Goal: Task Accomplishment & Management: Use online tool/utility

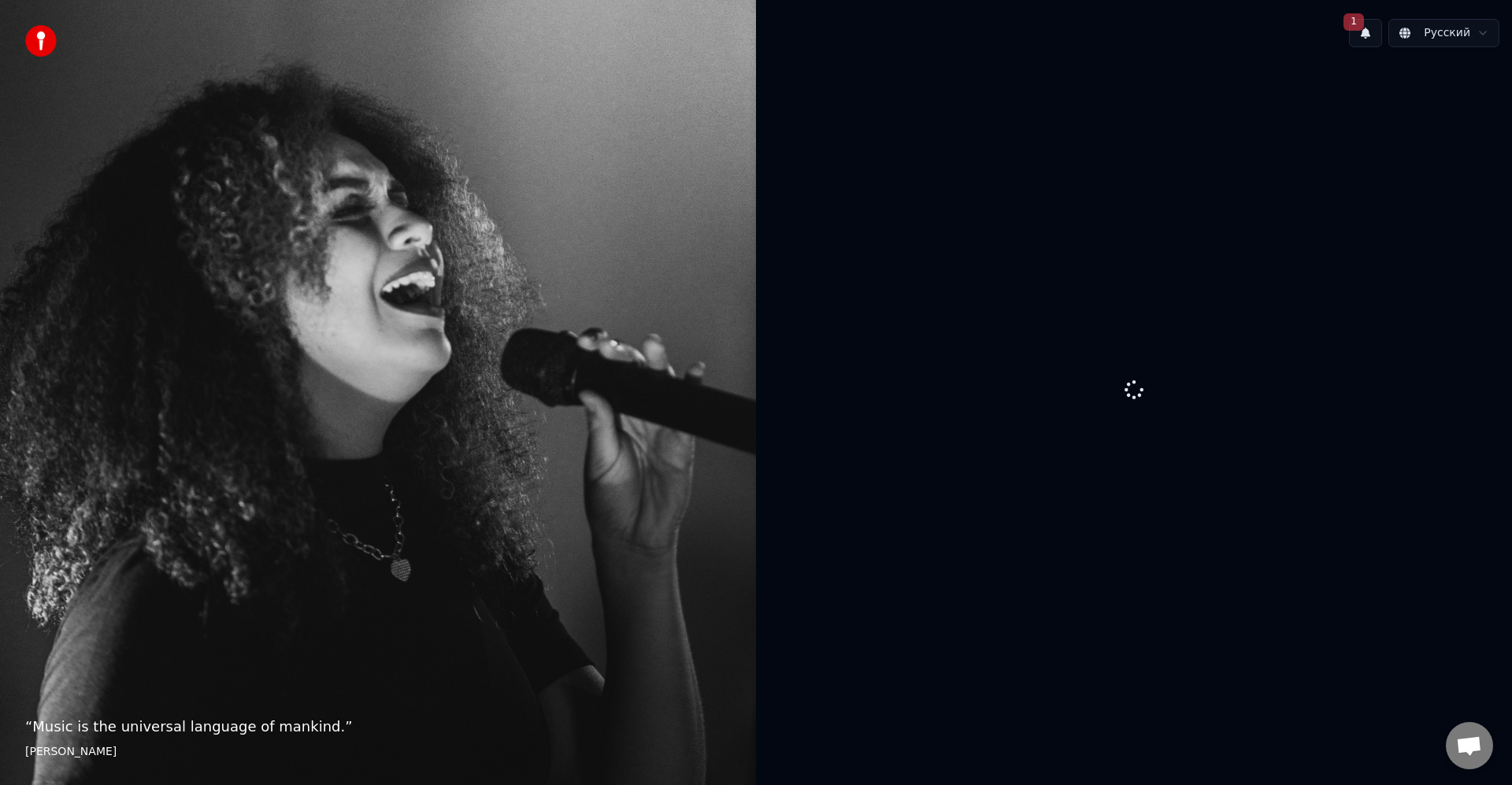
click at [1363, 39] on button "1" at bounding box center [1365, 32] width 33 height 28
click at [1367, 262] on div at bounding box center [1134, 391] width 756 height 662
click at [1108, 329] on div at bounding box center [1134, 391] width 756 height 662
click at [1419, 264] on div at bounding box center [1134, 391] width 756 height 662
click at [1252, 354] on div at bounding box center [1134, 391] width 756 height 662
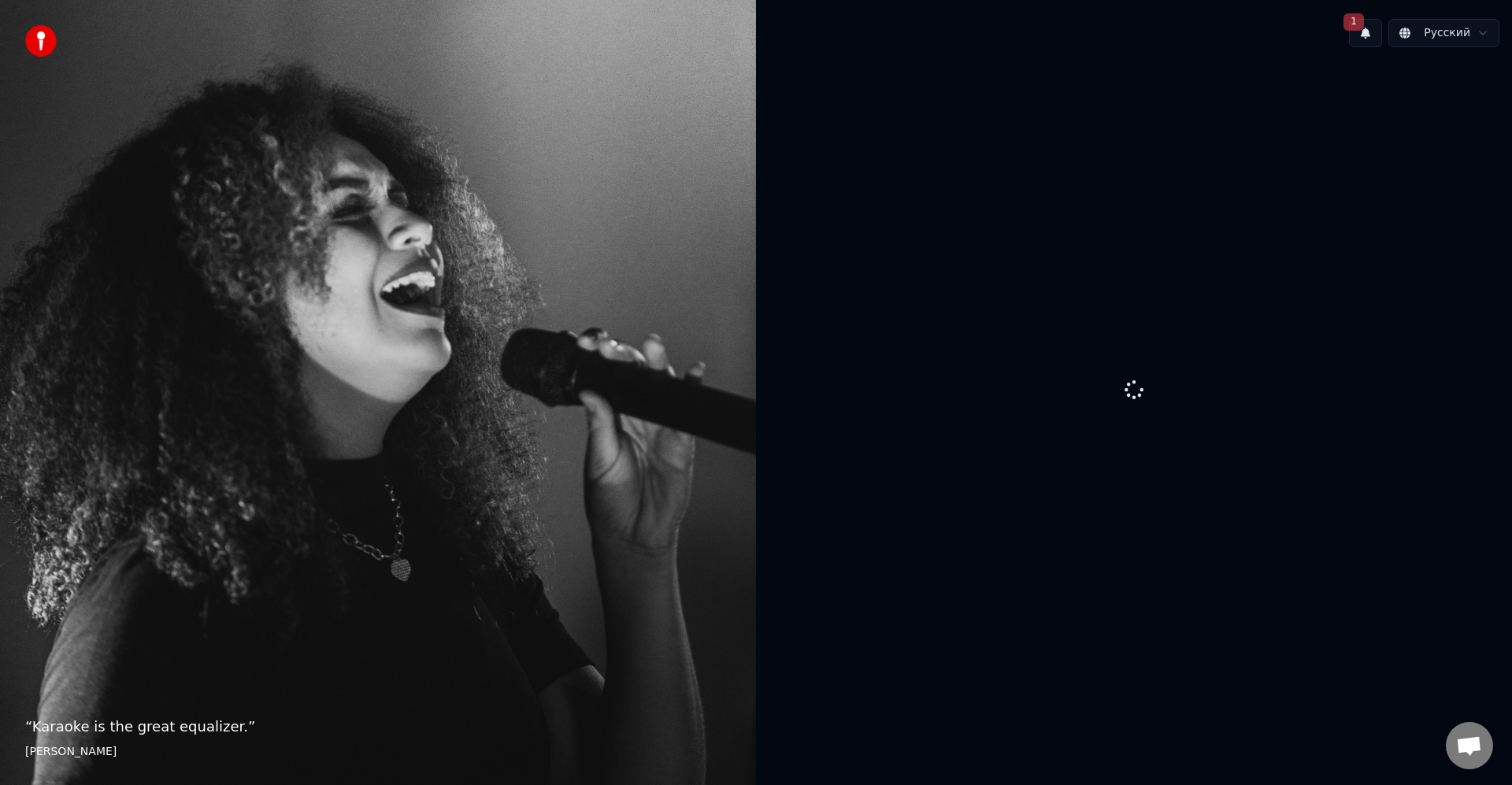
click at [1379, 42] on button "1" at bounding box center [1365, 32] width 33 height 28
click at [1443, 85] on button "Обновить" at bounding box center [1470, 82] width 83 height 28
click at [1354, 205] on div at bounding box center [1134, 391] width 756 height 662
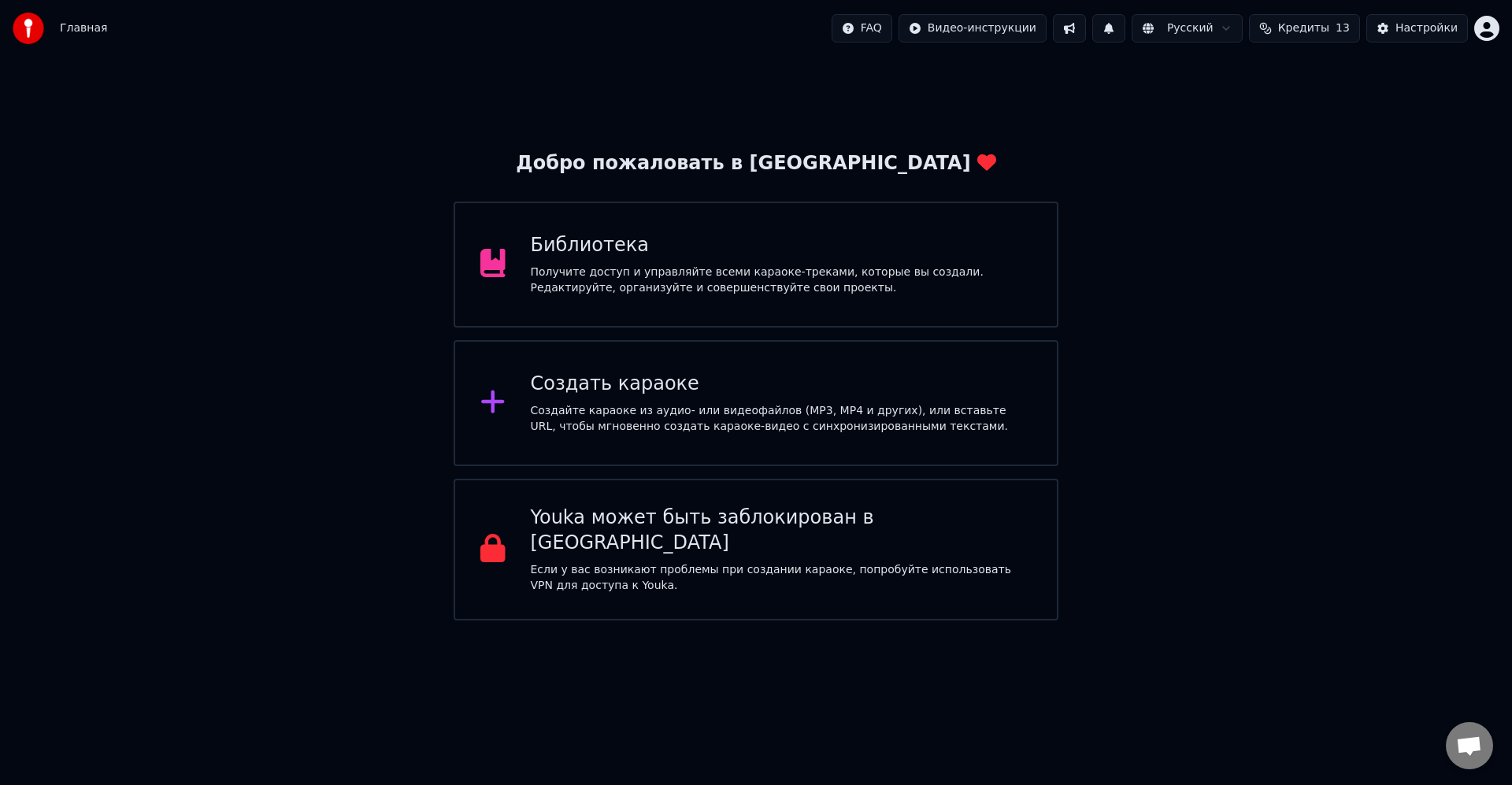
click at [855, 236] on div "Библиотека" at bounding box center [781, 246] width 502 height 25
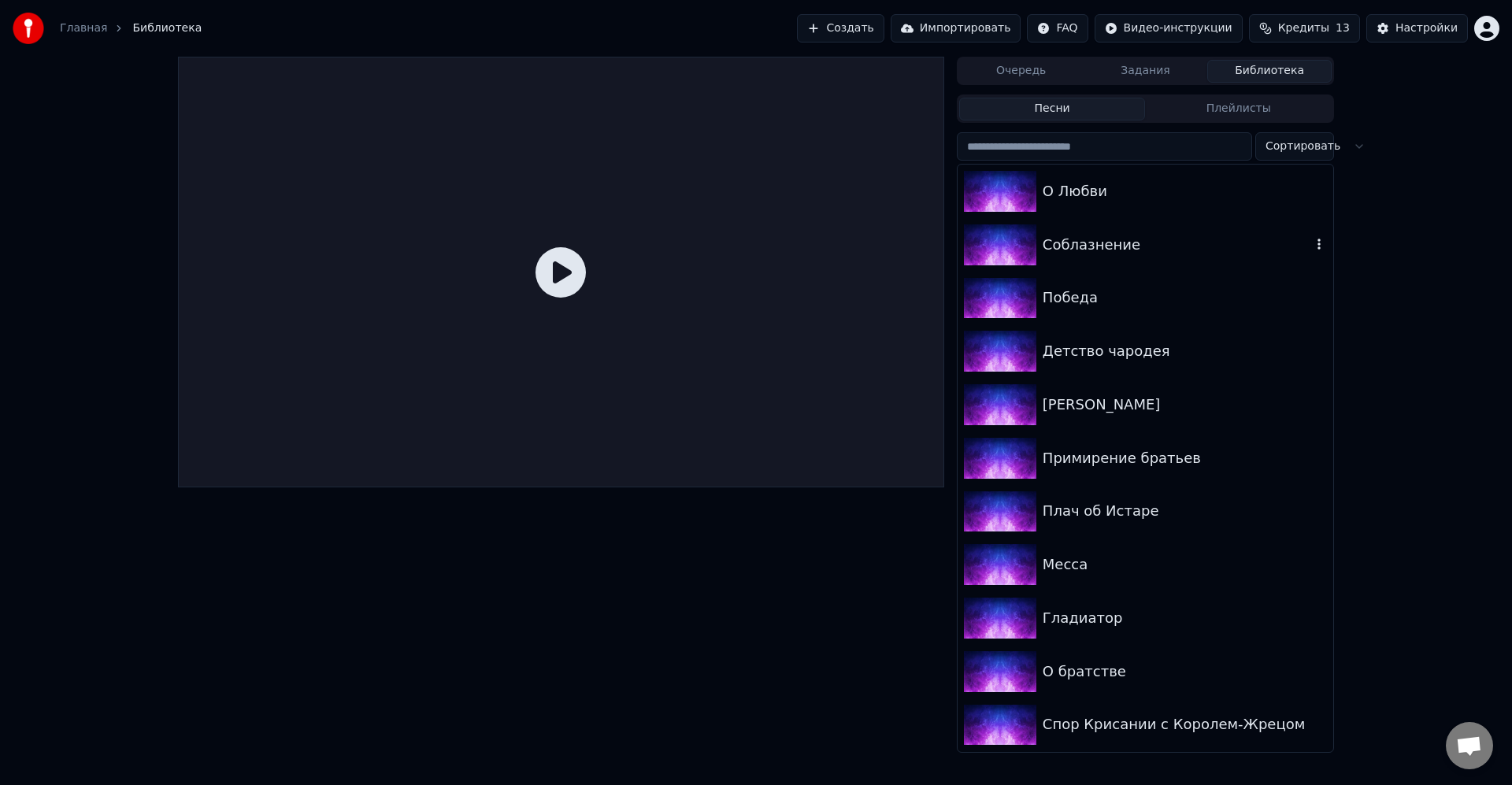
click at [1170, 253] on div "Соблазнение" at bounding box center [1176, 245] width 269 height 22
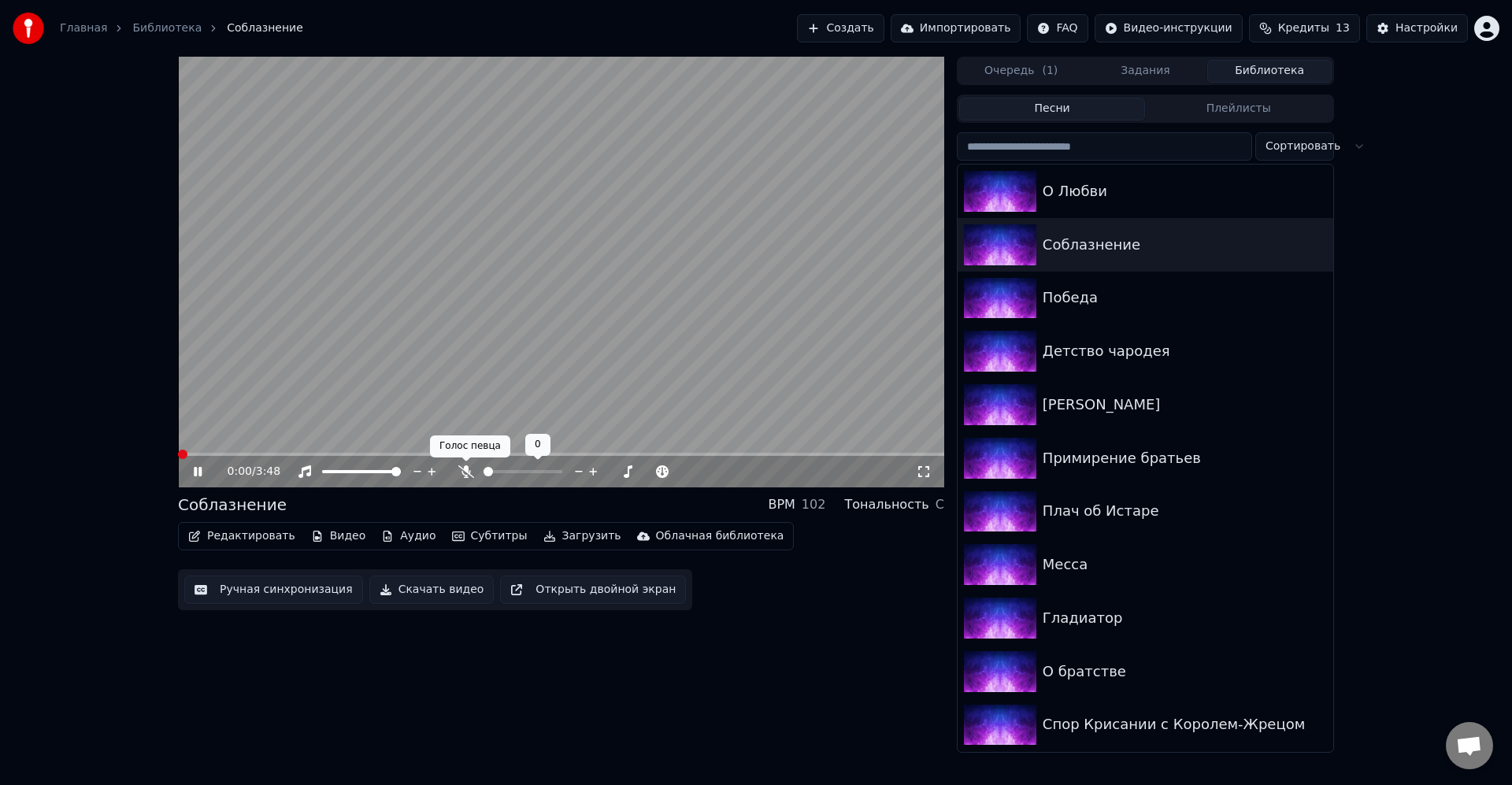
click at [464, 473] on icon at bounding box center [466, 471] width 16 height 13
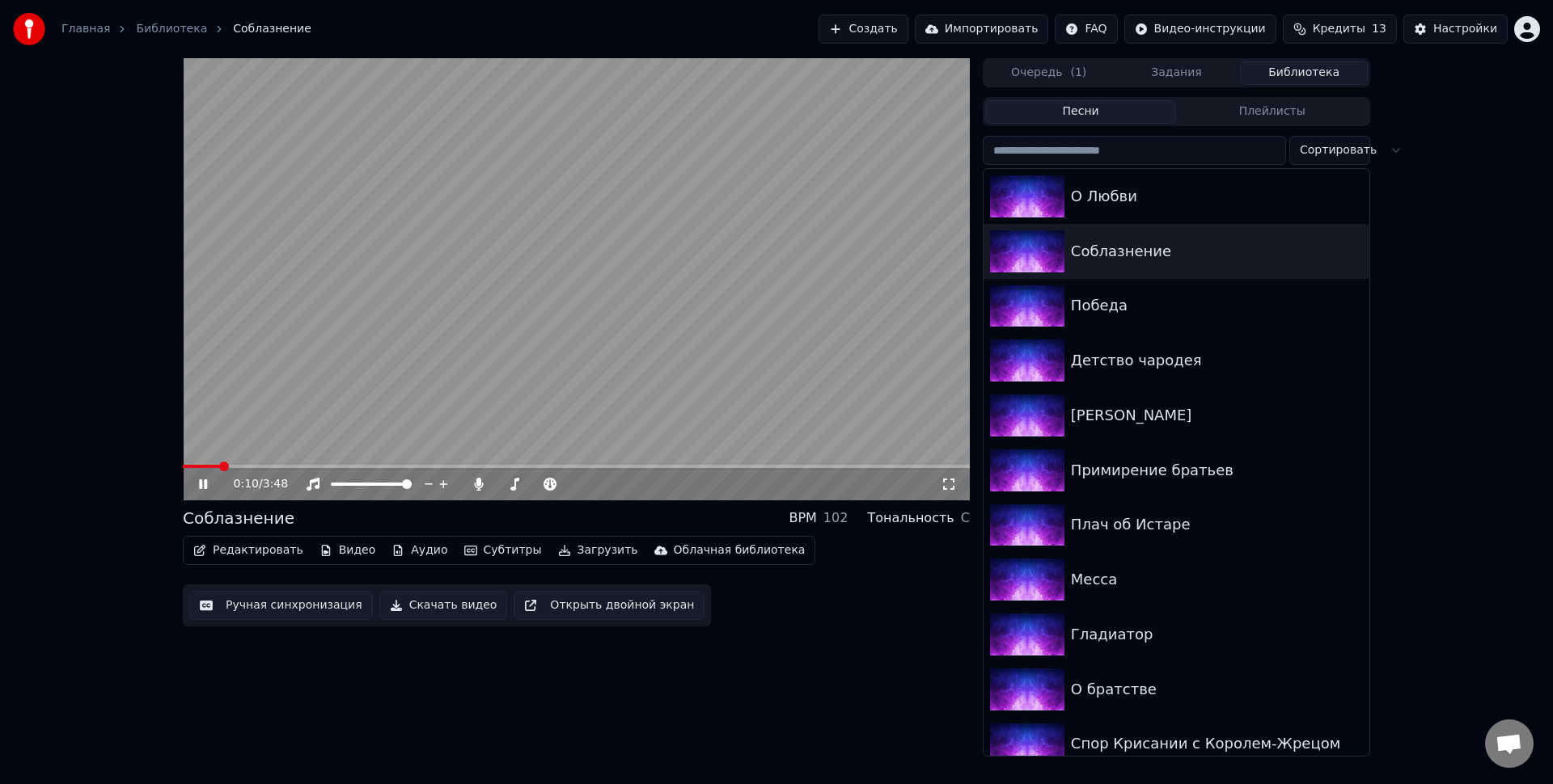
click at [242, 466] on span at bounding box center [576, 466] width 787 height 3
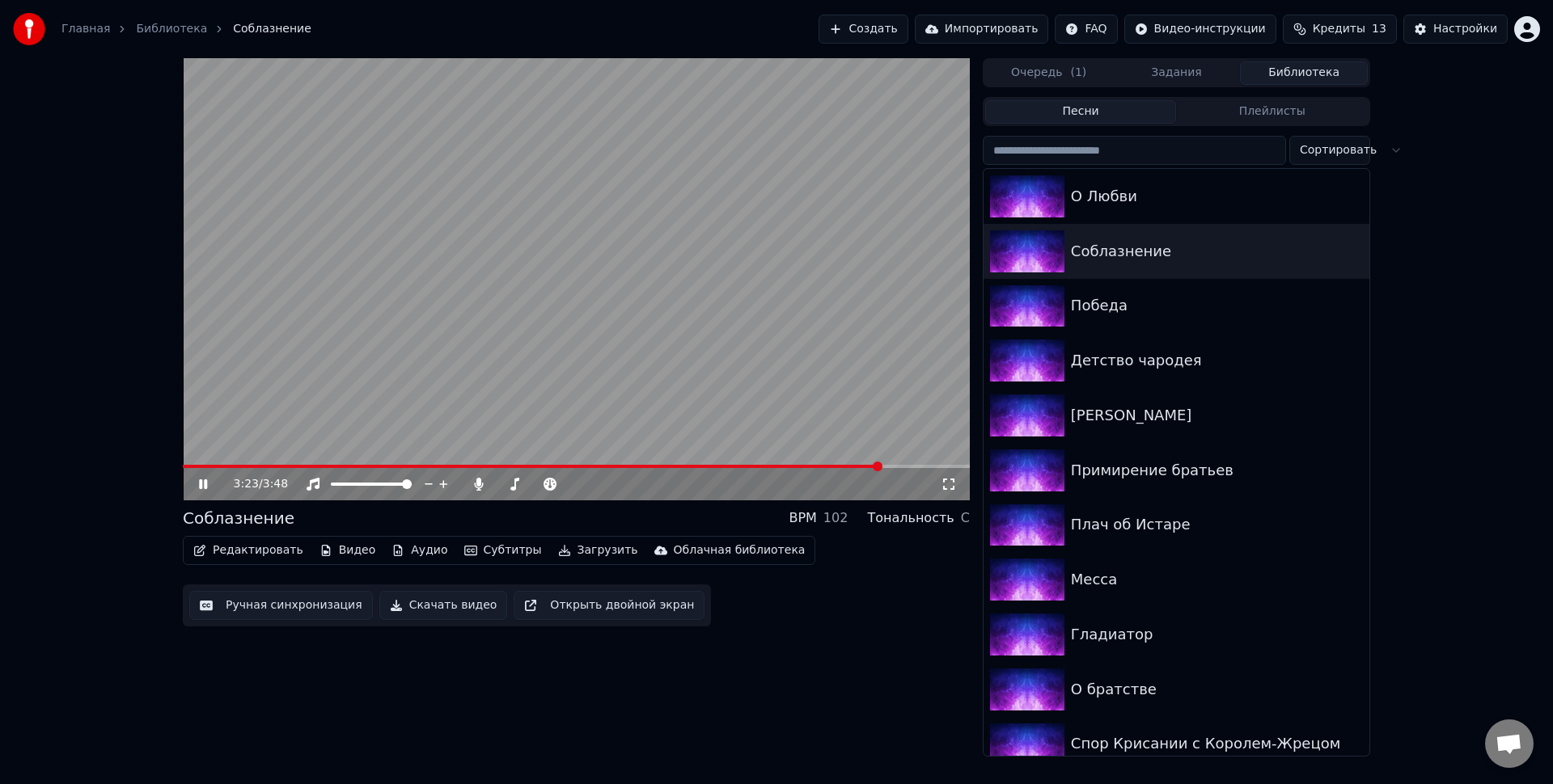
click at [689, 388] on video at bounding box center [576, 279] width 787 height 442
click at [401, 376] on video at bounding box center [576, 279] width 787 height 442
click at [464, 367] on video at bounding box center [576, 279] width 787 height 442
click at [872, 471] on div "3:24 / 3:48" at bounding box center [576, 484] width 787 height 32
click at [864, 466] on span at bounding box center [534, 466] width 704 height 3
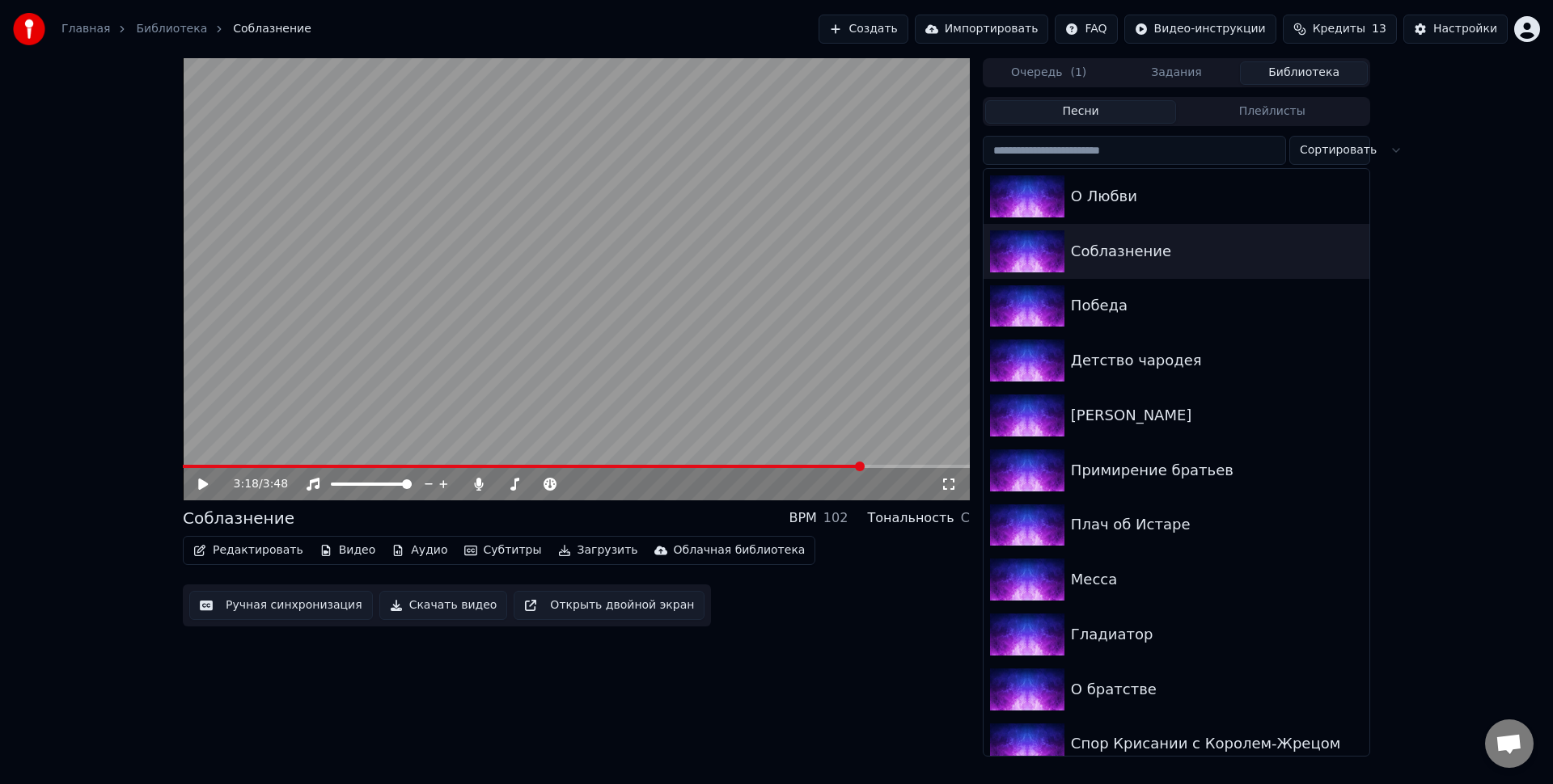
click at [682, 388] on video at bounding box center [576, 279] width 787 height 442
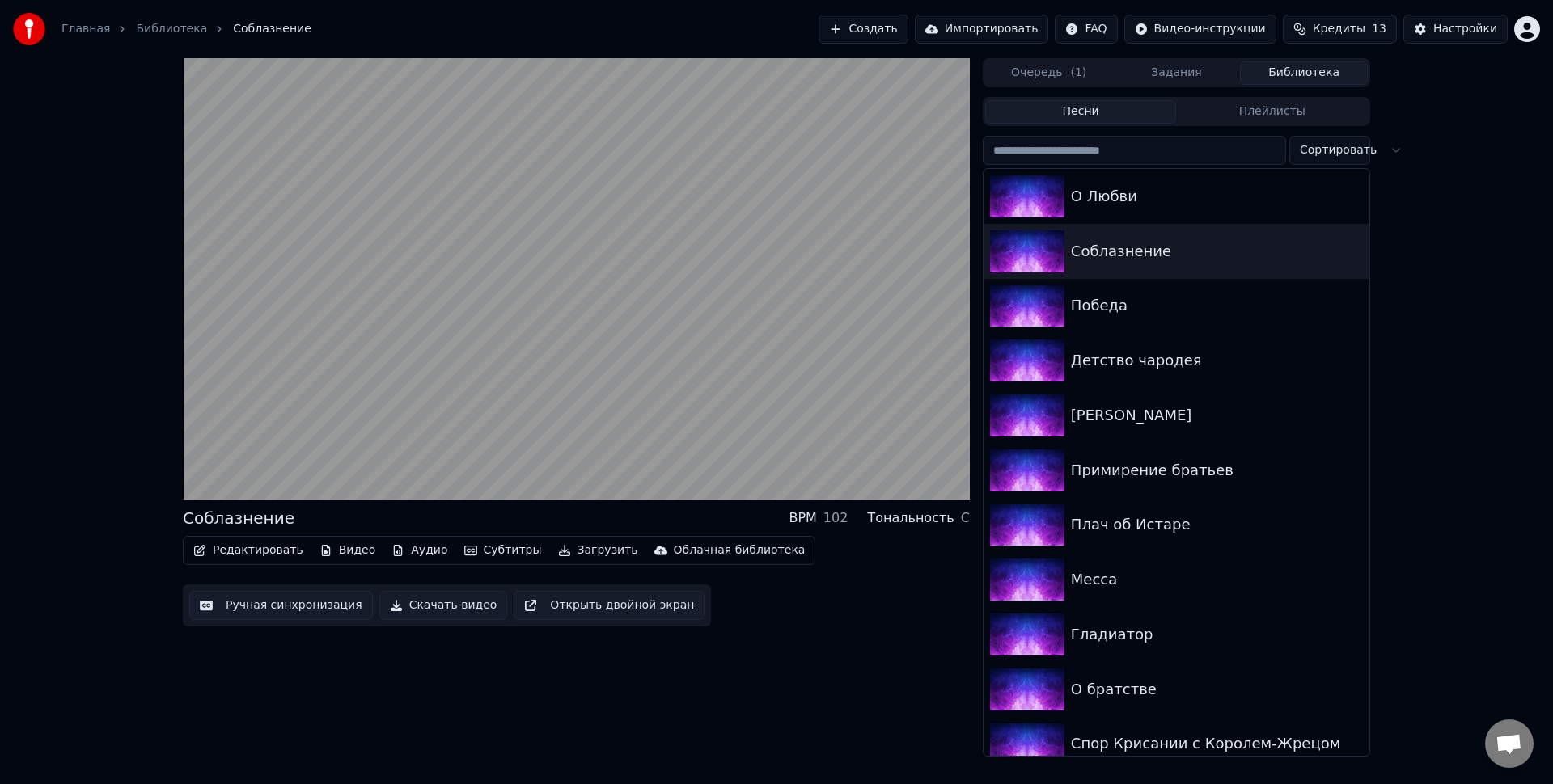
click at [744, 367] on video at bounding box center [576, 279] width 787 height 442
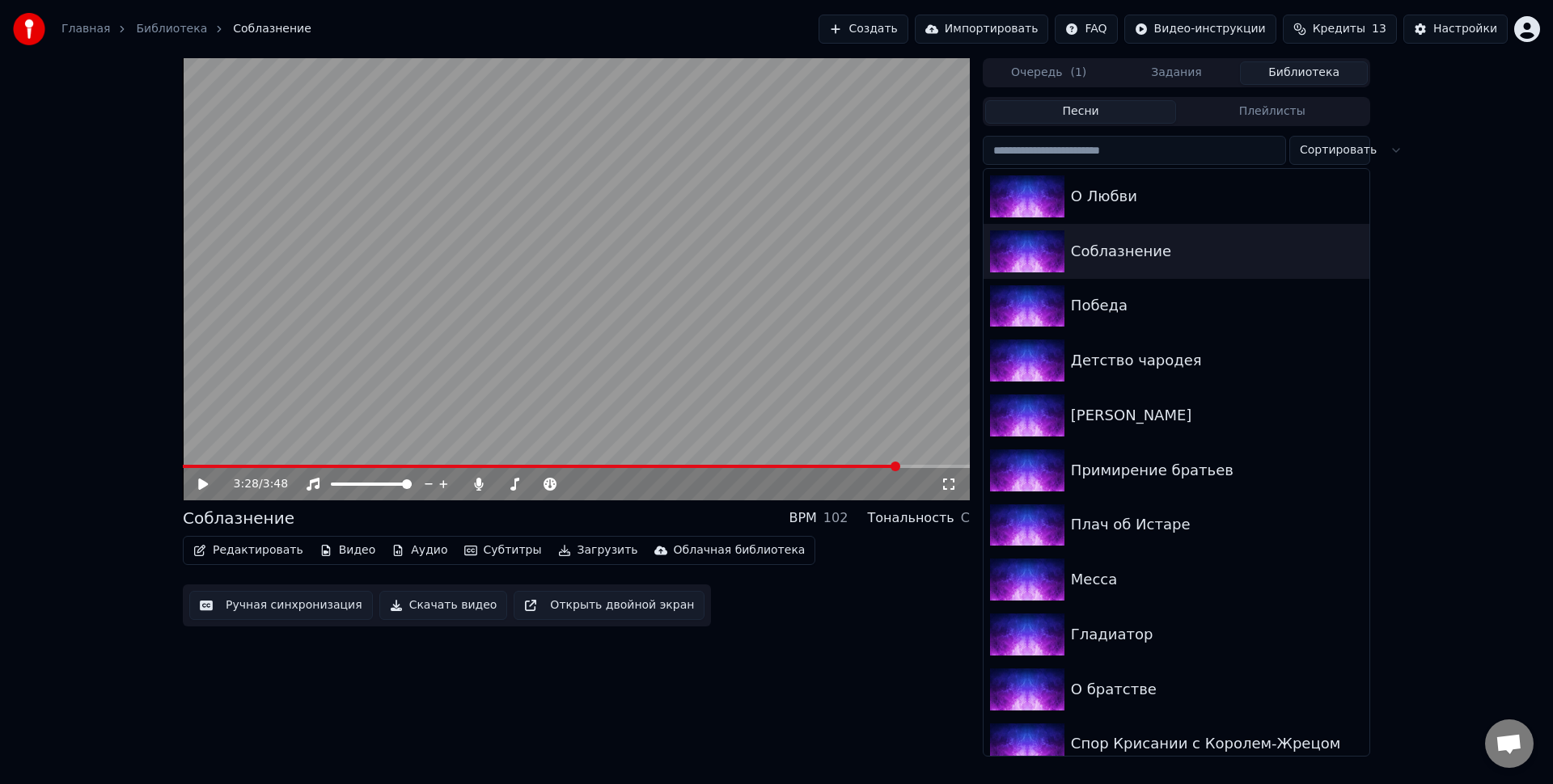
click at [877, 469] on div "3:28 / 3:48" at bounding box center [576, 484] width 787 height 32
click at [872, 464] on video at bounding box center [576, 279] width 787 height 442
click at [870, 466] on span at bounding box center [527, 466] width 688 height 3
click at [836, 404] on video at bounding box center [576, 279] width 787 height 442
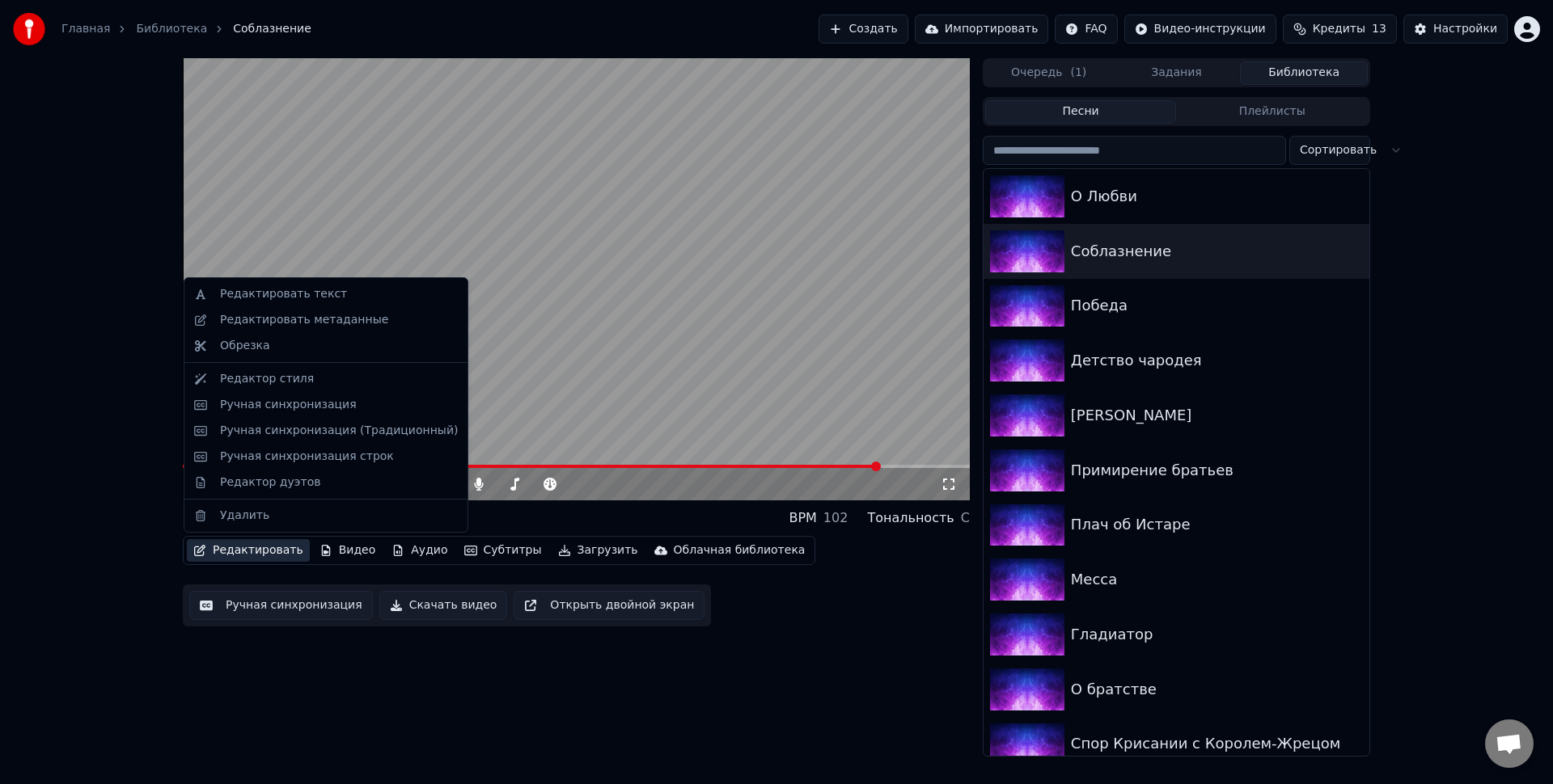
click at [268, 552] on button "Редактировать" at bounding box center [248, 551] width 123 height 23
click at [267, 395] on div "Ручная синхронизация" at bounding box center [326, 405] width 277 height 26
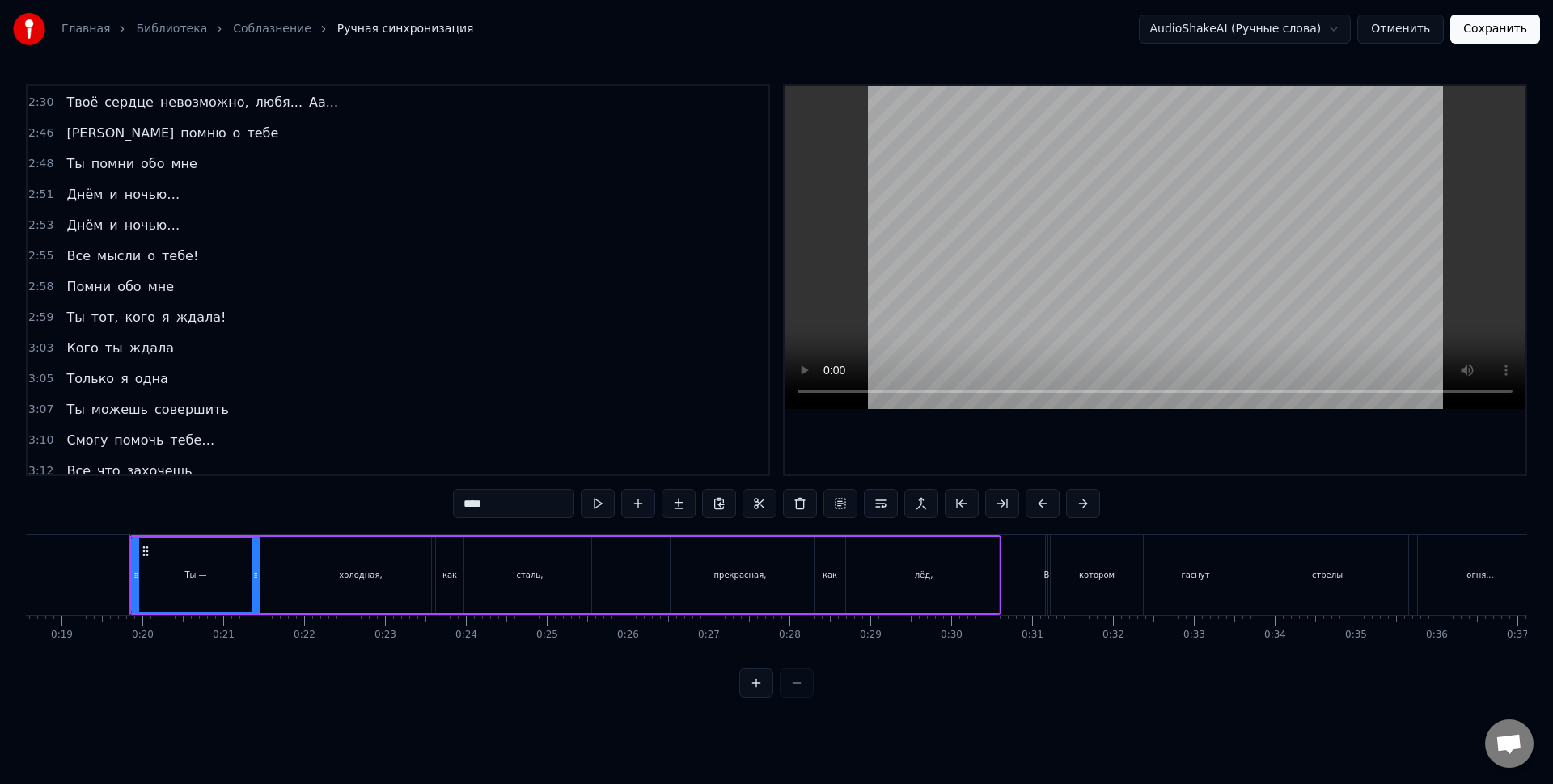
scroll to position [0, 1523]
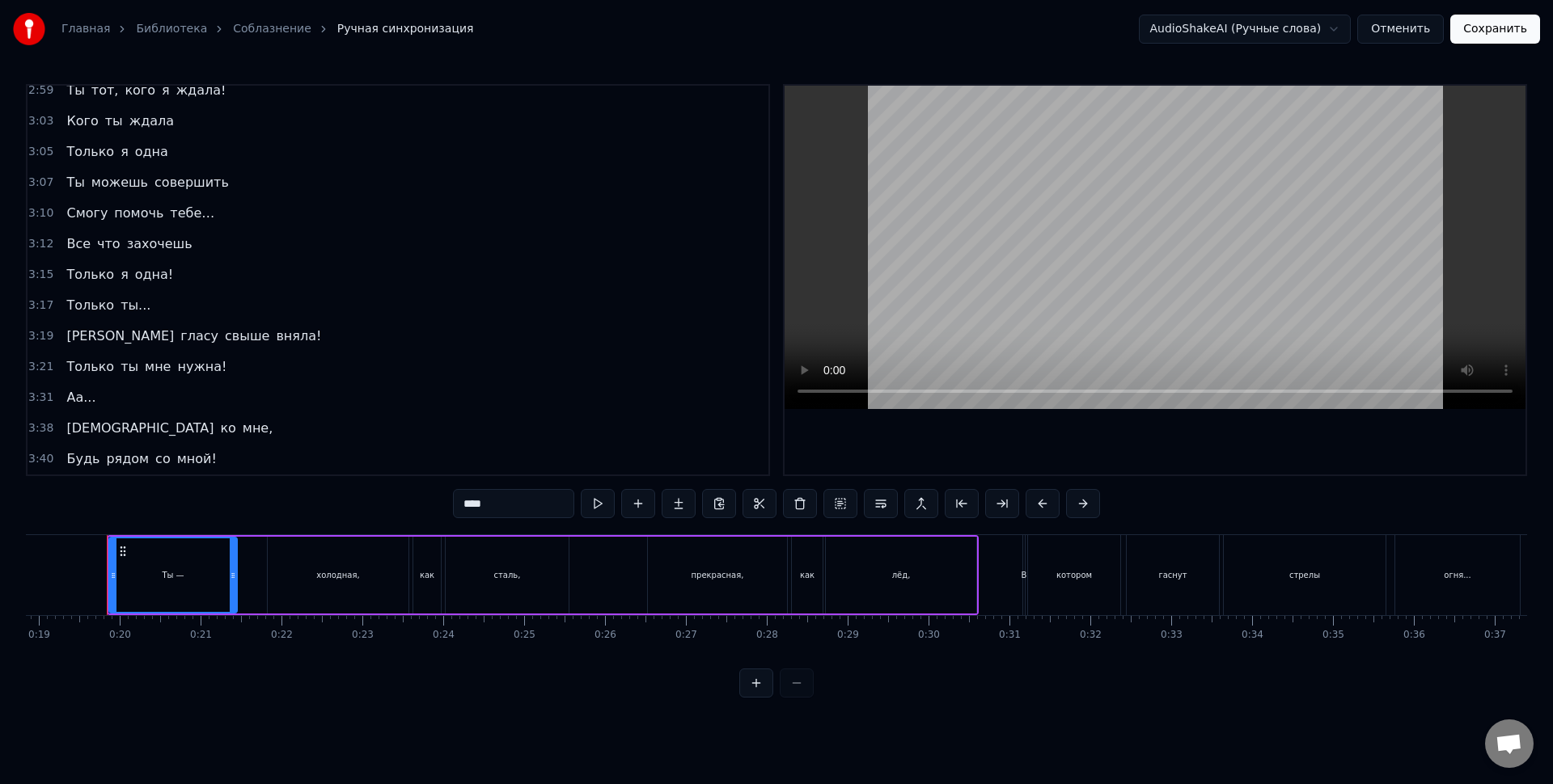
click at [274, 343] on span "вняла!" at bounding box center [299, 335] width 49 height 18
type input "******"
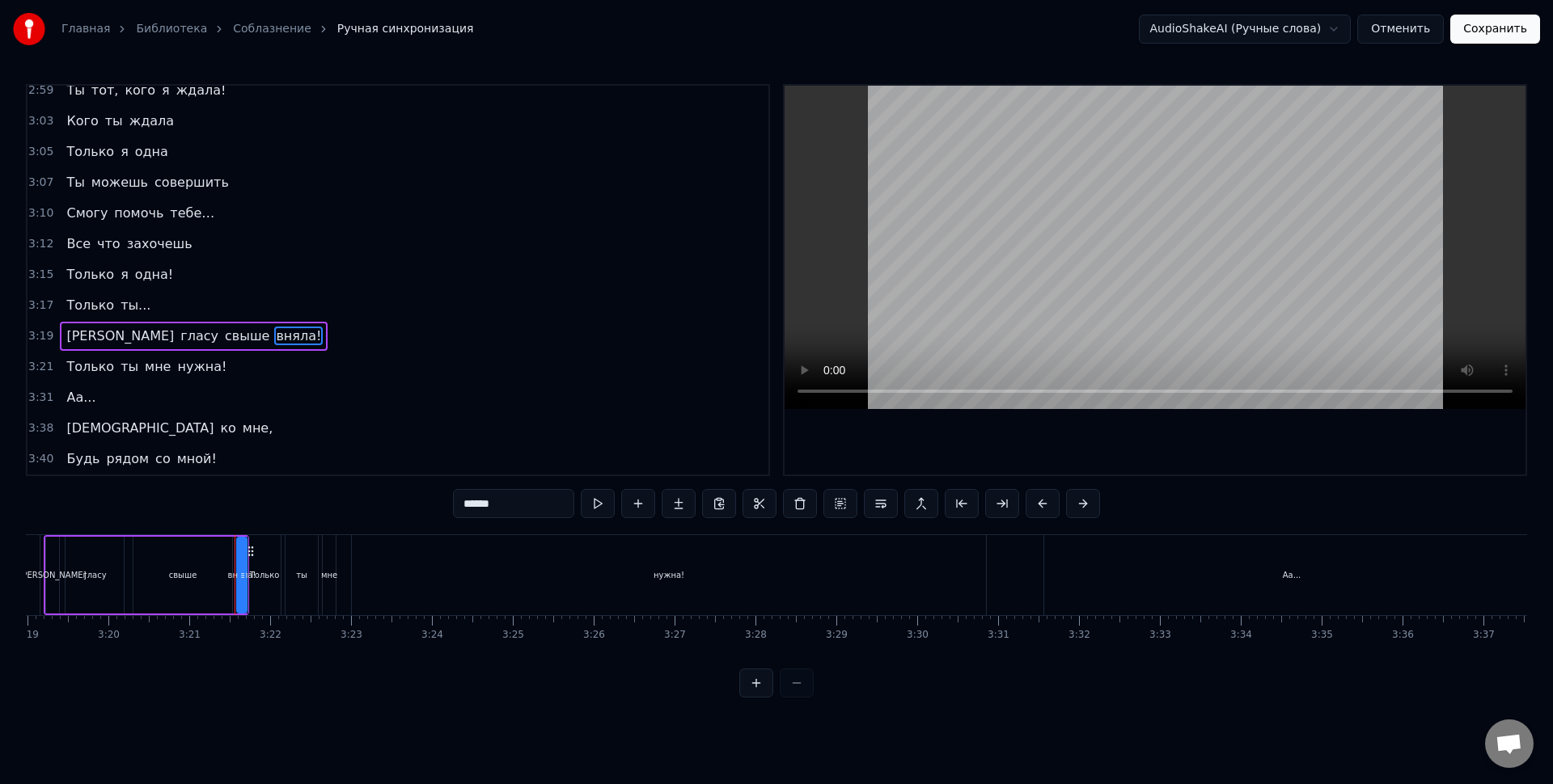
scroll to position [0, 16220]
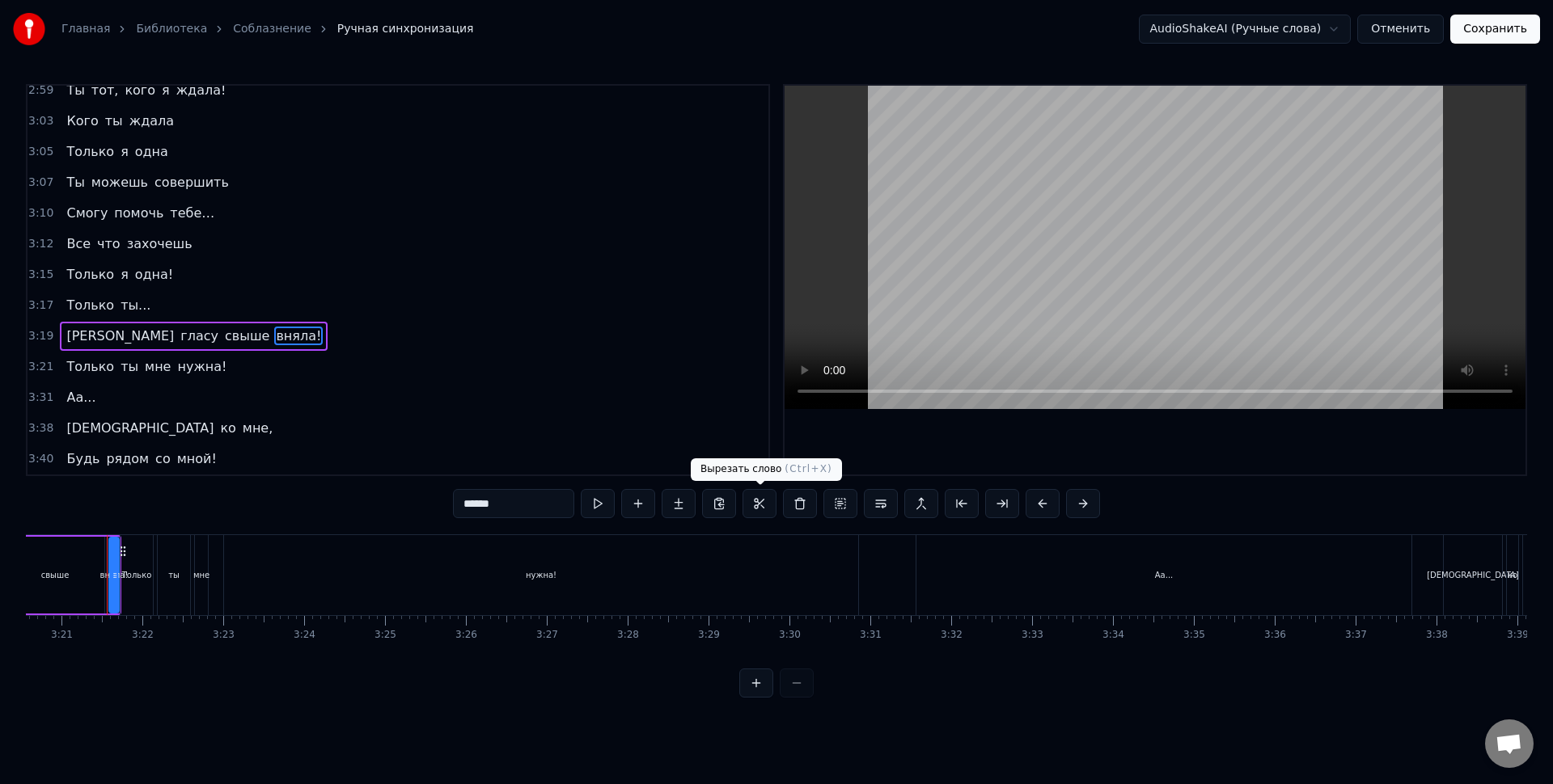
click at [755, 506] on button at bounding box center [759, 503] width 34 height 29
drag, startPoint x: 218, startPoint y: 540, endPoint x: 373, endPoint y: 553, distance: 155.5
click at [736, 510] on button at bounding box center [739, 503] width 34 height 29
drag, startPoint x: 276, startPoint y: 365, endPoint x: 218, endPoint y: 334, distance: 65.8
click at [268, 358] on div "3:21 Только ты мне нужна!" at bounding box center [398, 366] width 741 height 30
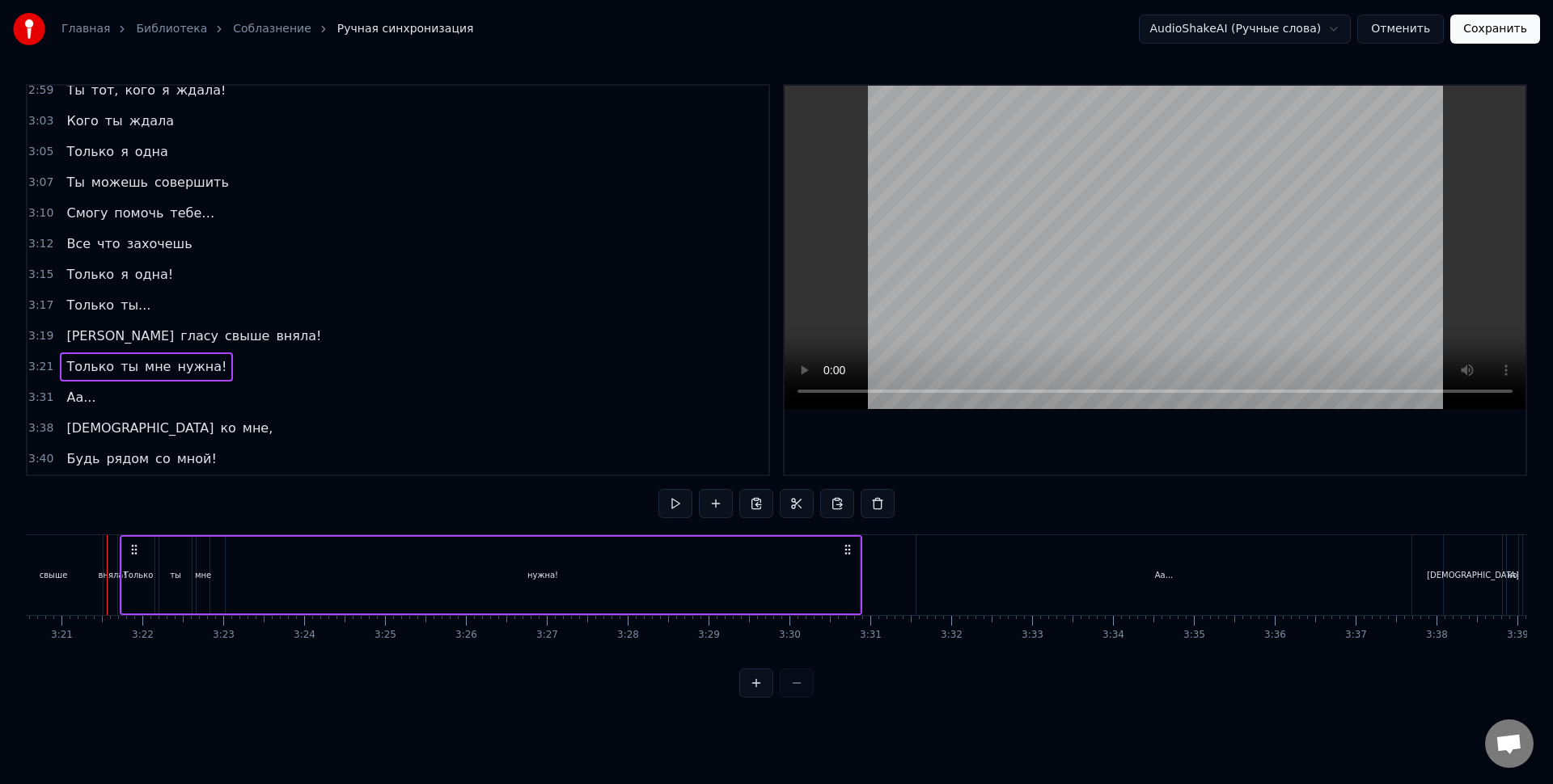
click at [274, 330] on span "вняла!" at bounding box center [299, 335] width 49 height 18
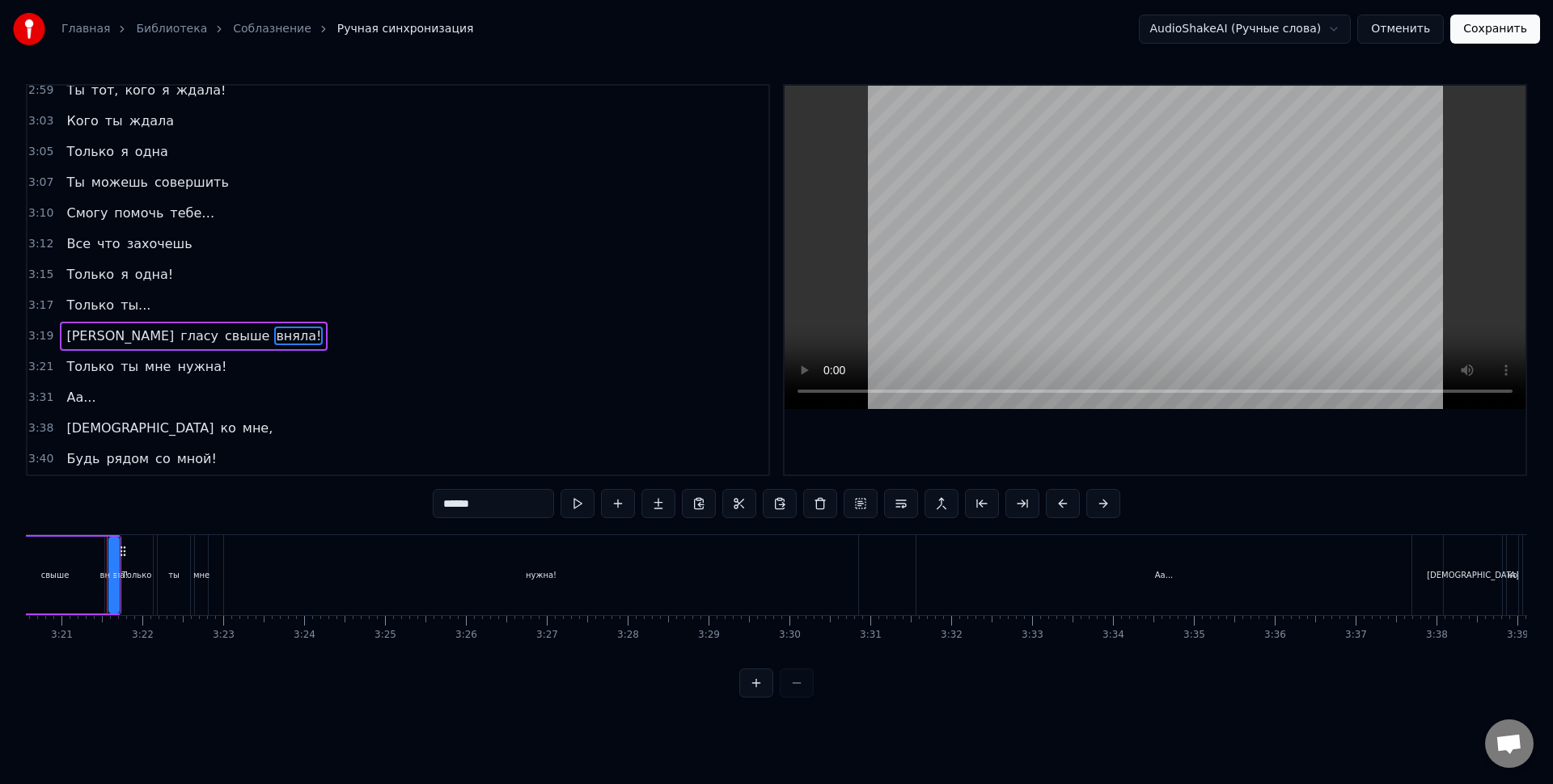
click at [274, 330] on span "вняла!" at bounding box center [299, 335] width 49 height 18
drag, startPoint x: 176, startPoint y: 588, endPoint x: 353, endPoint y: 595, distance: 177.1
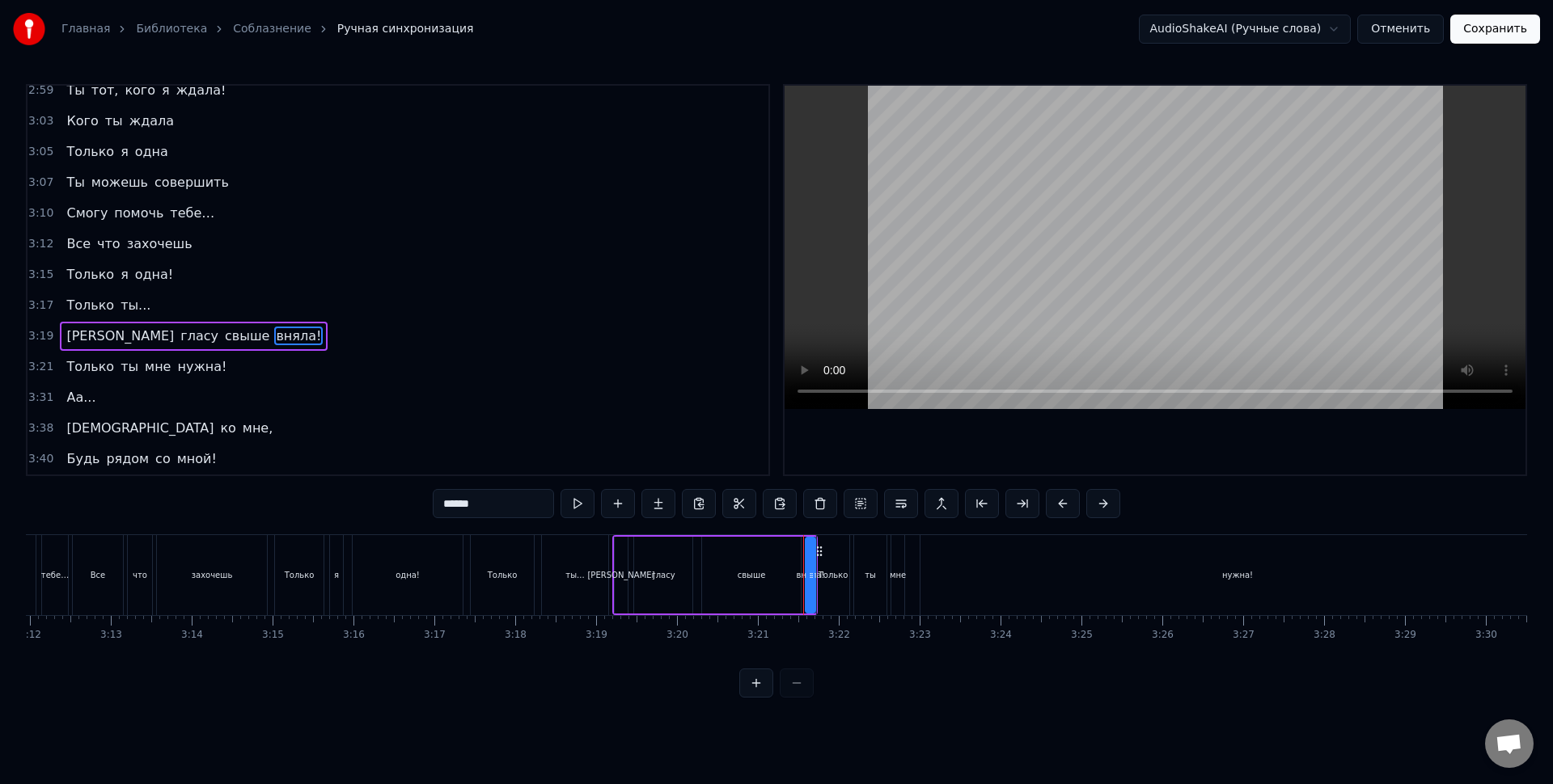
scroll to position [0, 15493]
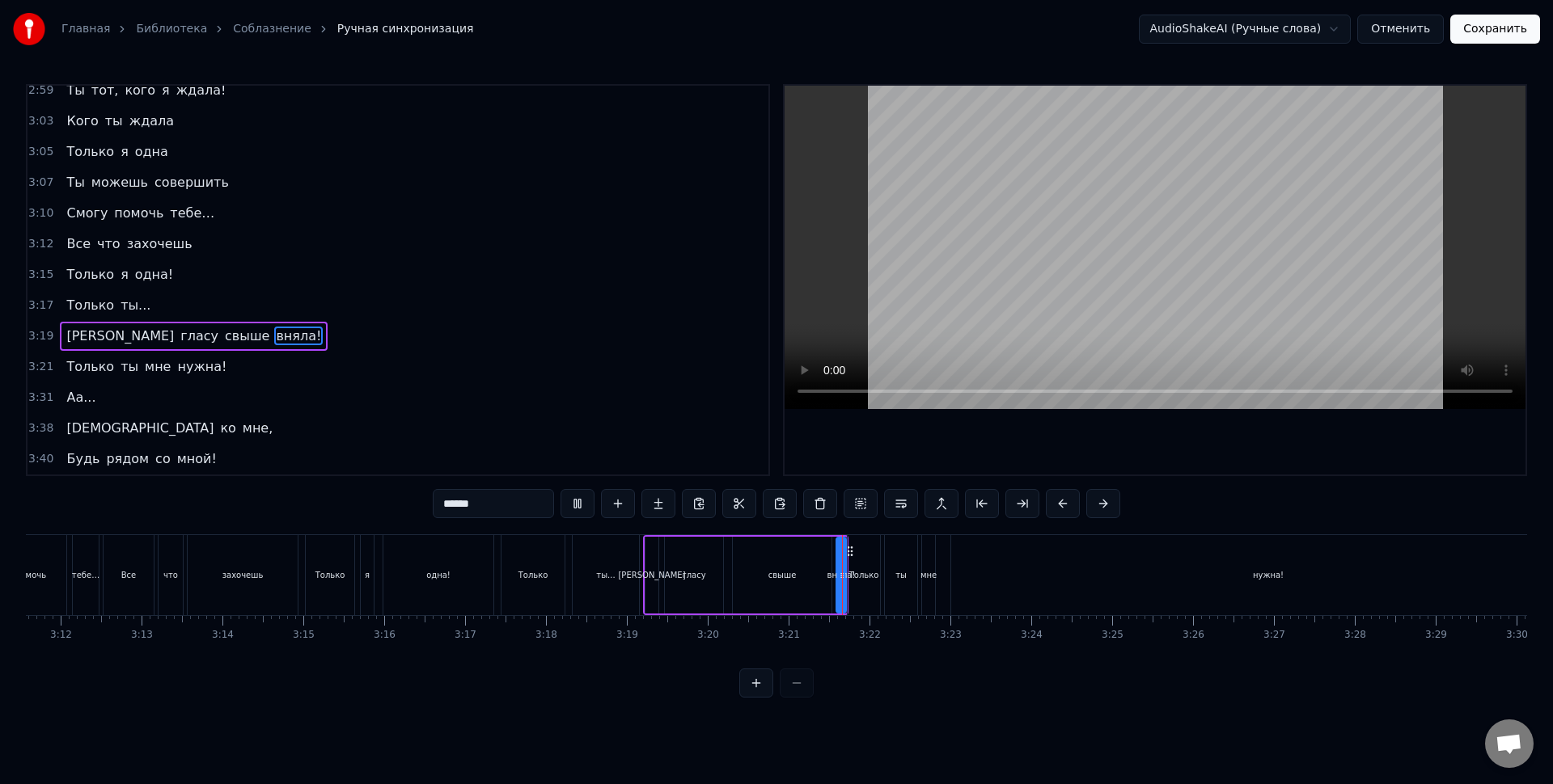
click at [803, 559] on div "свыше" at bounding box center [782, 575] width 98 height 77
click at [840, 573] on div "вняла!" at bounding box center [841, 575] width 29 height 12
click at [872, 583] on div "Только" at bounding box center [864, 575] width 32 height 80
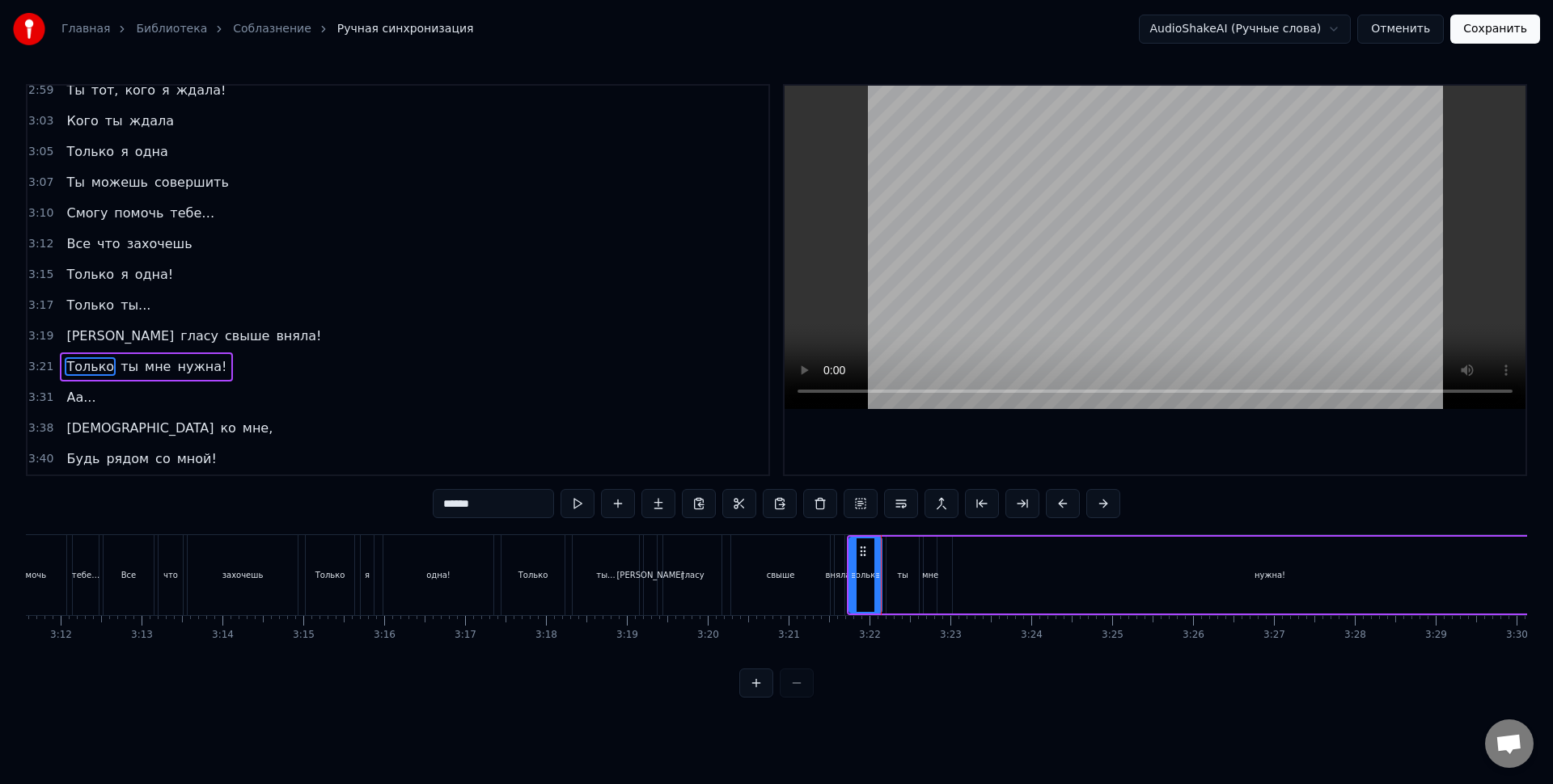
click at [842, 566] on div "вняла!" at bounding box center [839, 575] width 10 height 80
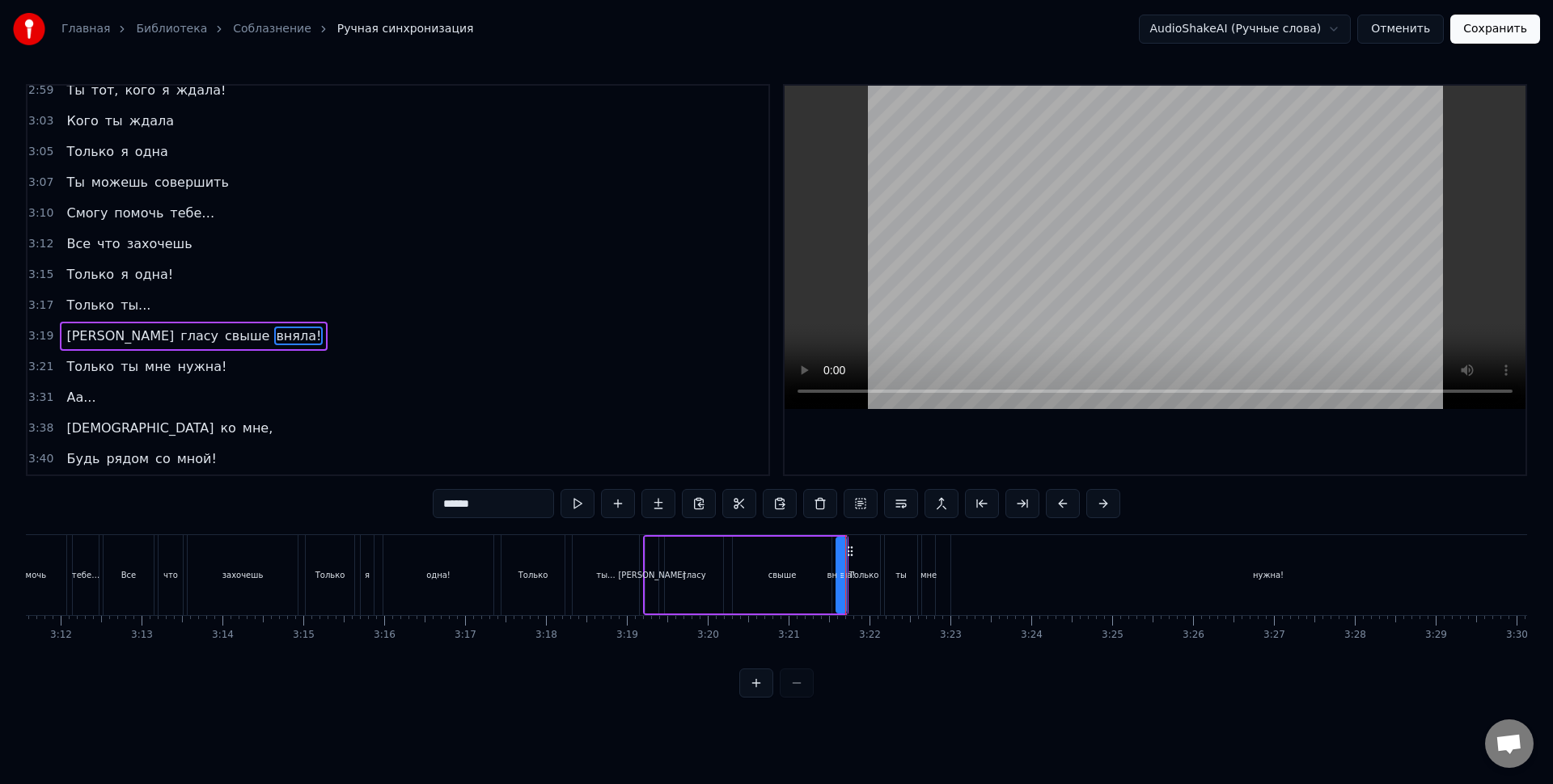
click at [1022, 554] on div "нужна!" at bounding box center [1268, 575] width 634 height 80
type input "******"
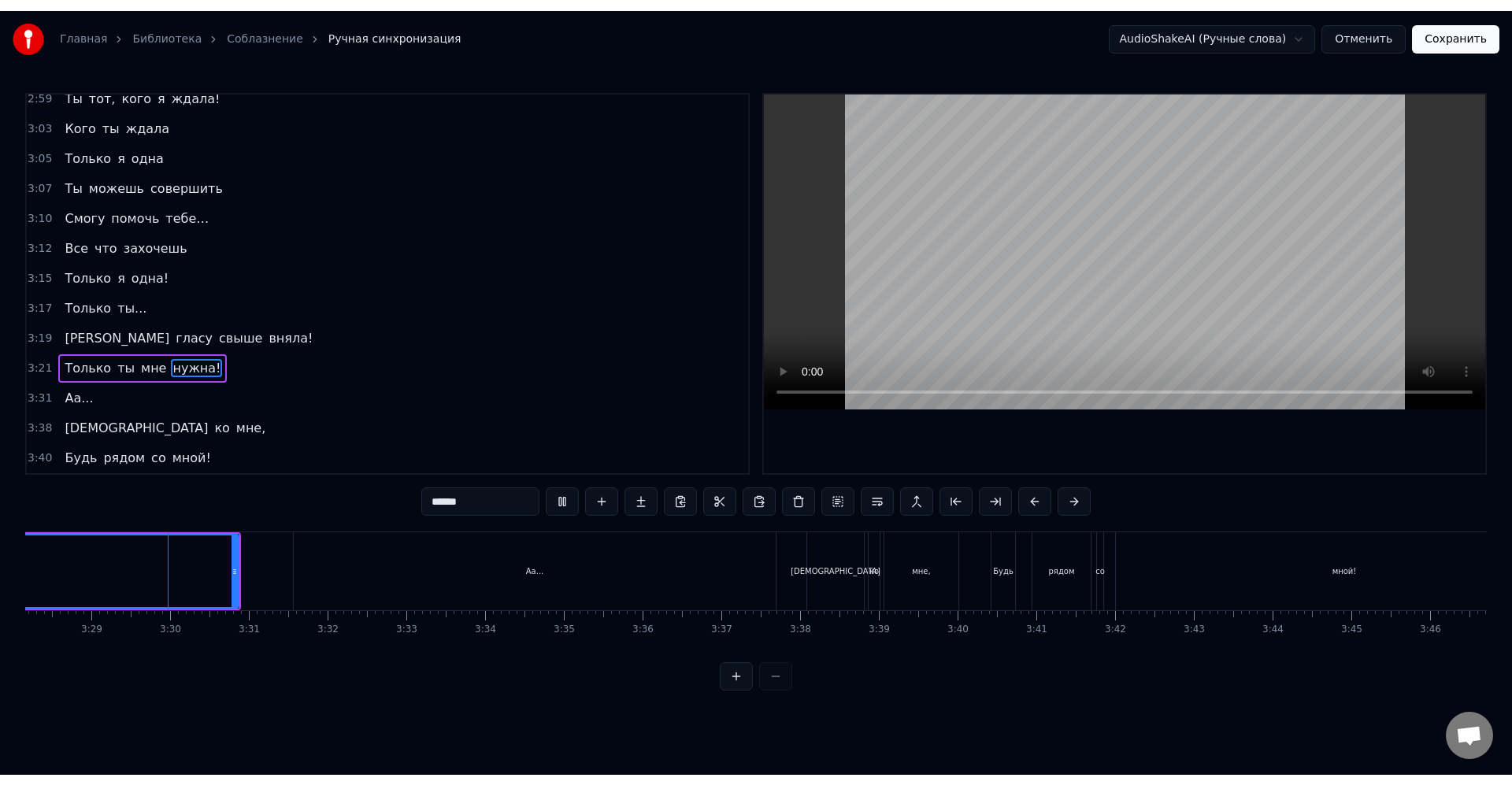
scroll to position [0, 16400]
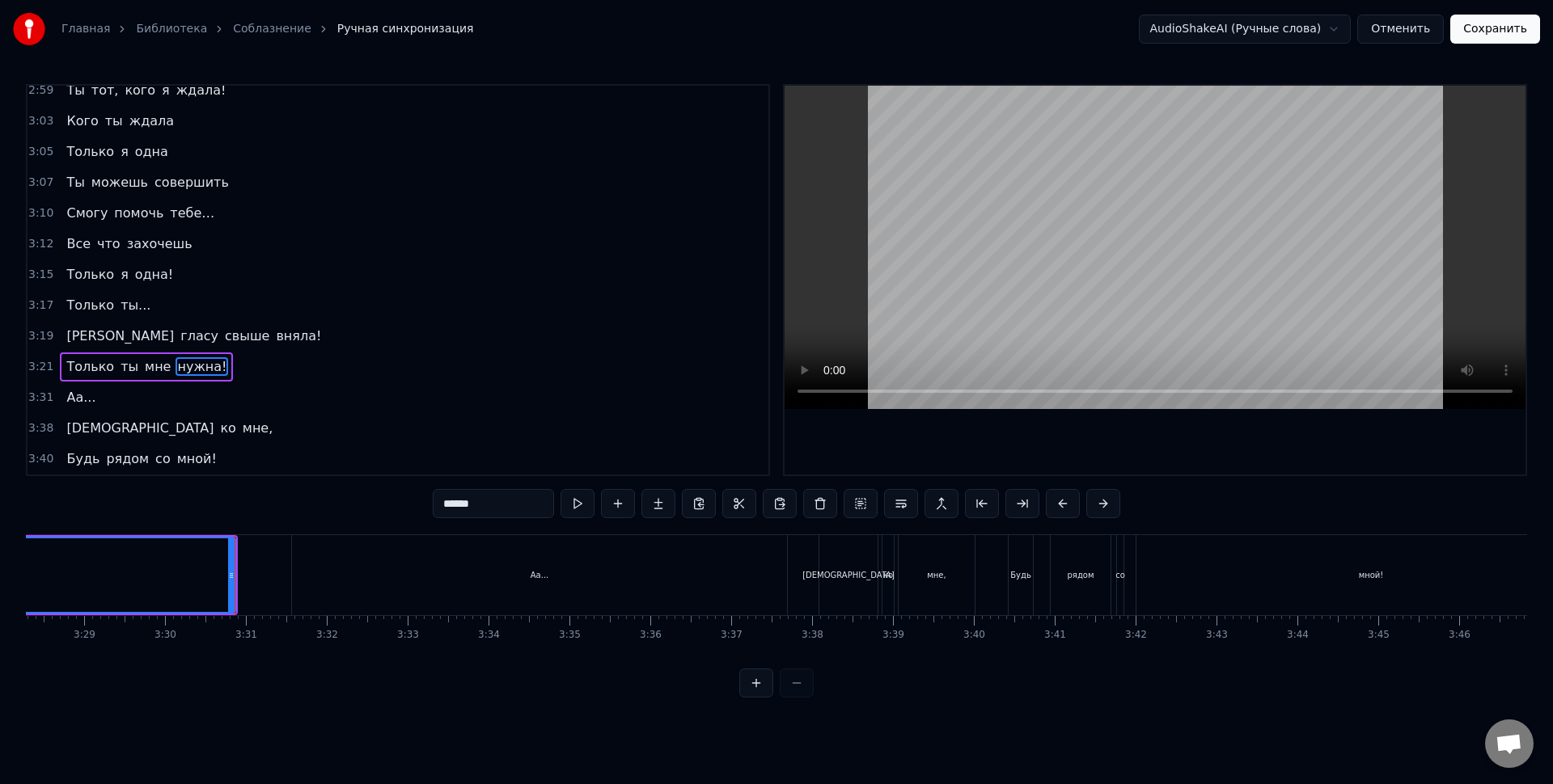
click at [1395, 18] on button "Отменить" at bounding box center [1400, 29] width 86 height 29
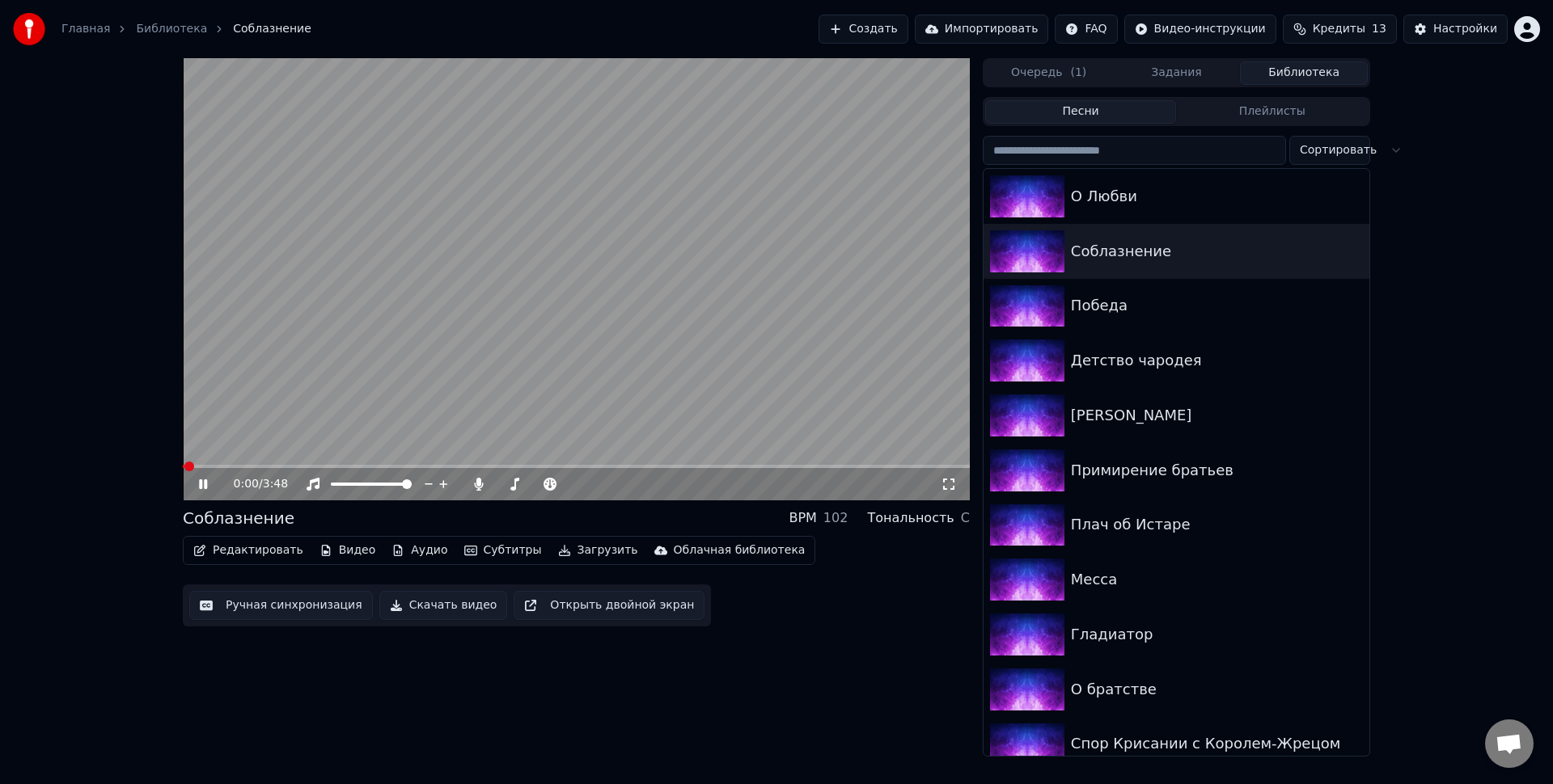
click at [806, 467] on span at bounding box center [576, 466] width 787 height 3
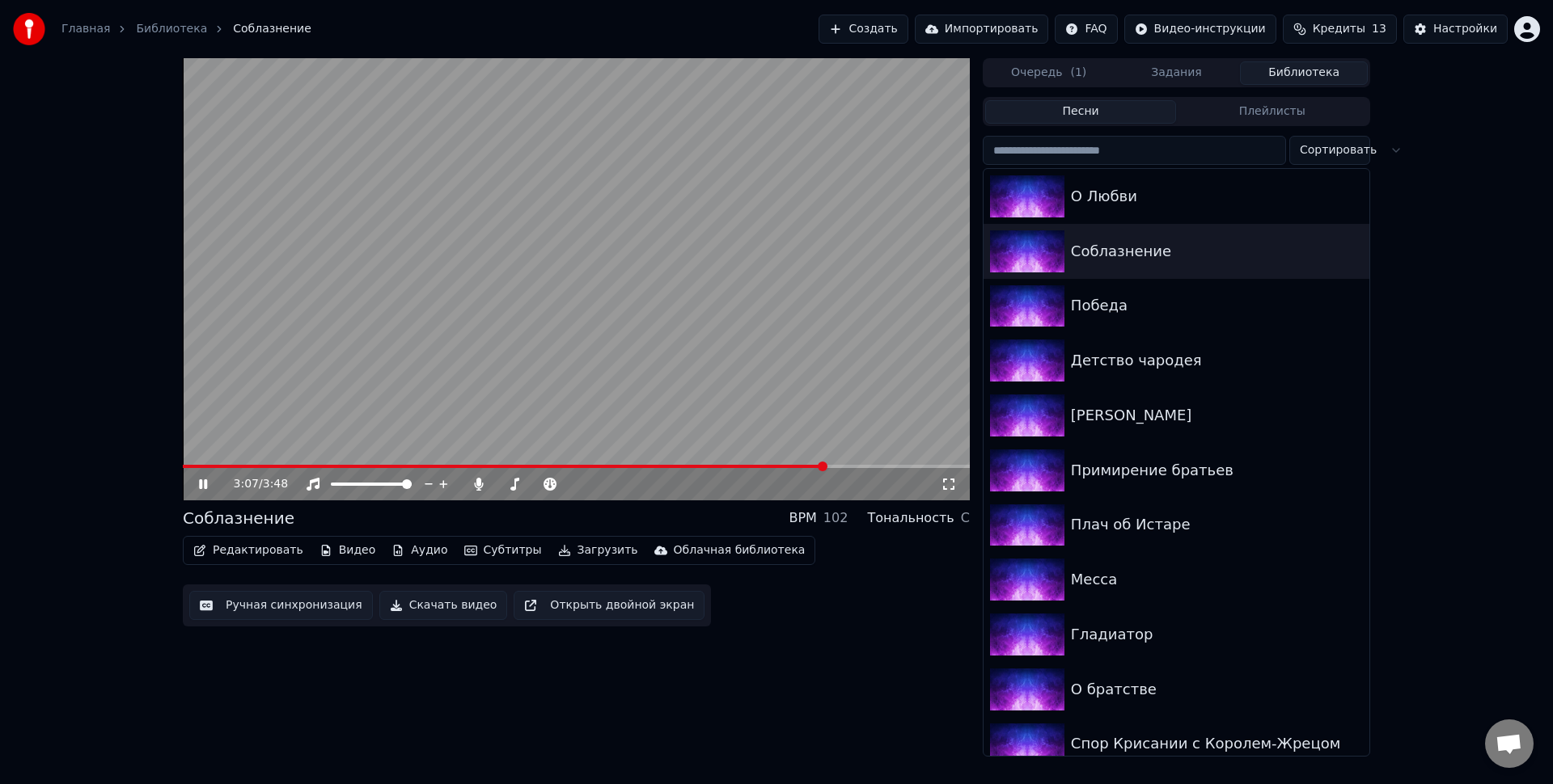
click at [825, 467] on span at bounding box center [576, 466] width 787 height 3
click at [846, 469] on div "3:08 / 3:48" at bounding box center [576, 484] width 787 height 32
click at [870, 468] on span at bounding box center [576, 466] width 787 height 3
click at [369, 485] on span at bounding box center [371, 485] width 81 height 3
click at [347, 484] on span at bounding box center [340, 485] width 17 height 3
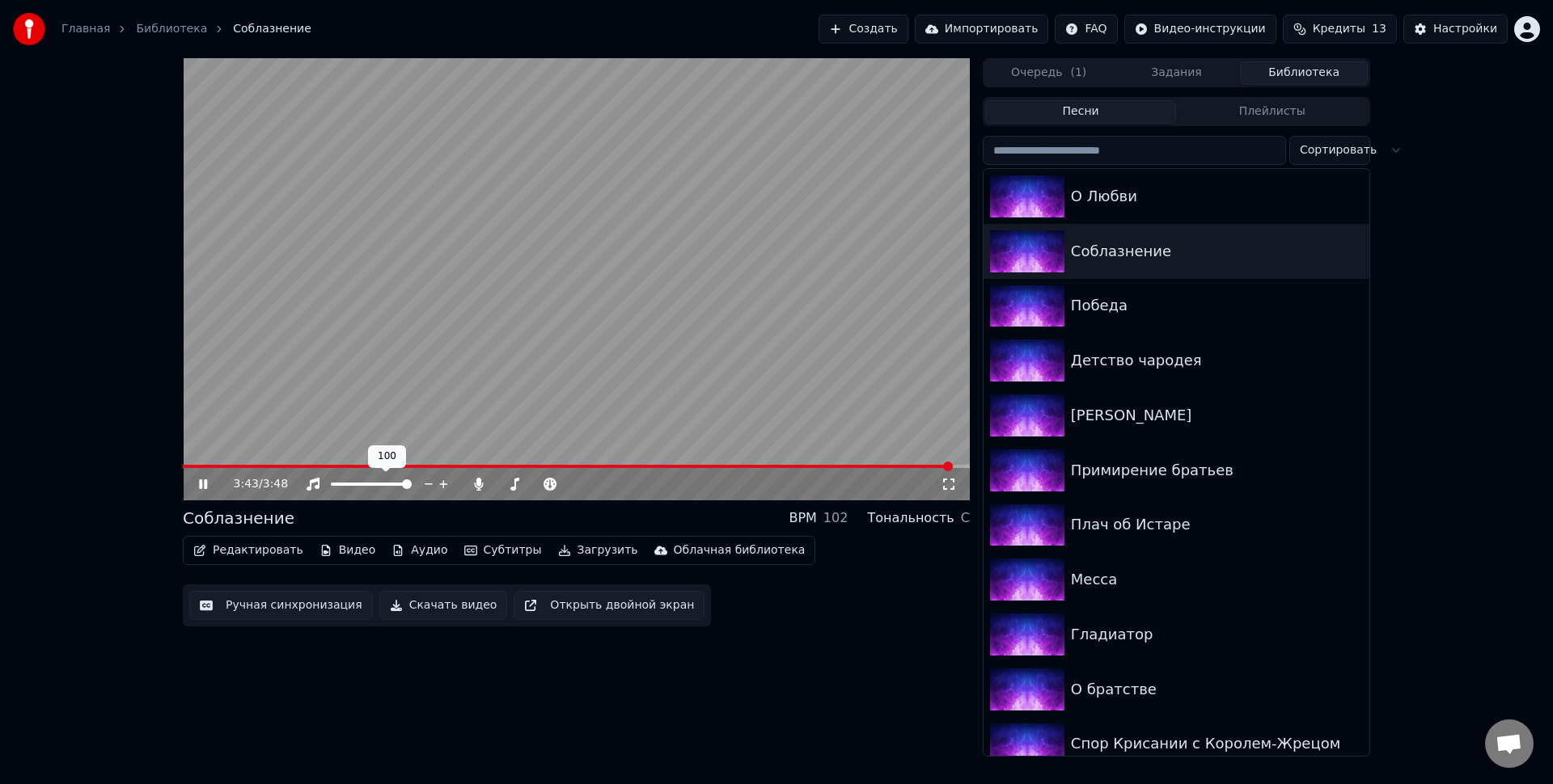
click at [412, 488] on span at bounding box center [407, 484] width 10 height 10
click at [573, 551] on button "Загрузить" at bounding box center [598, 551] width 93 height 23
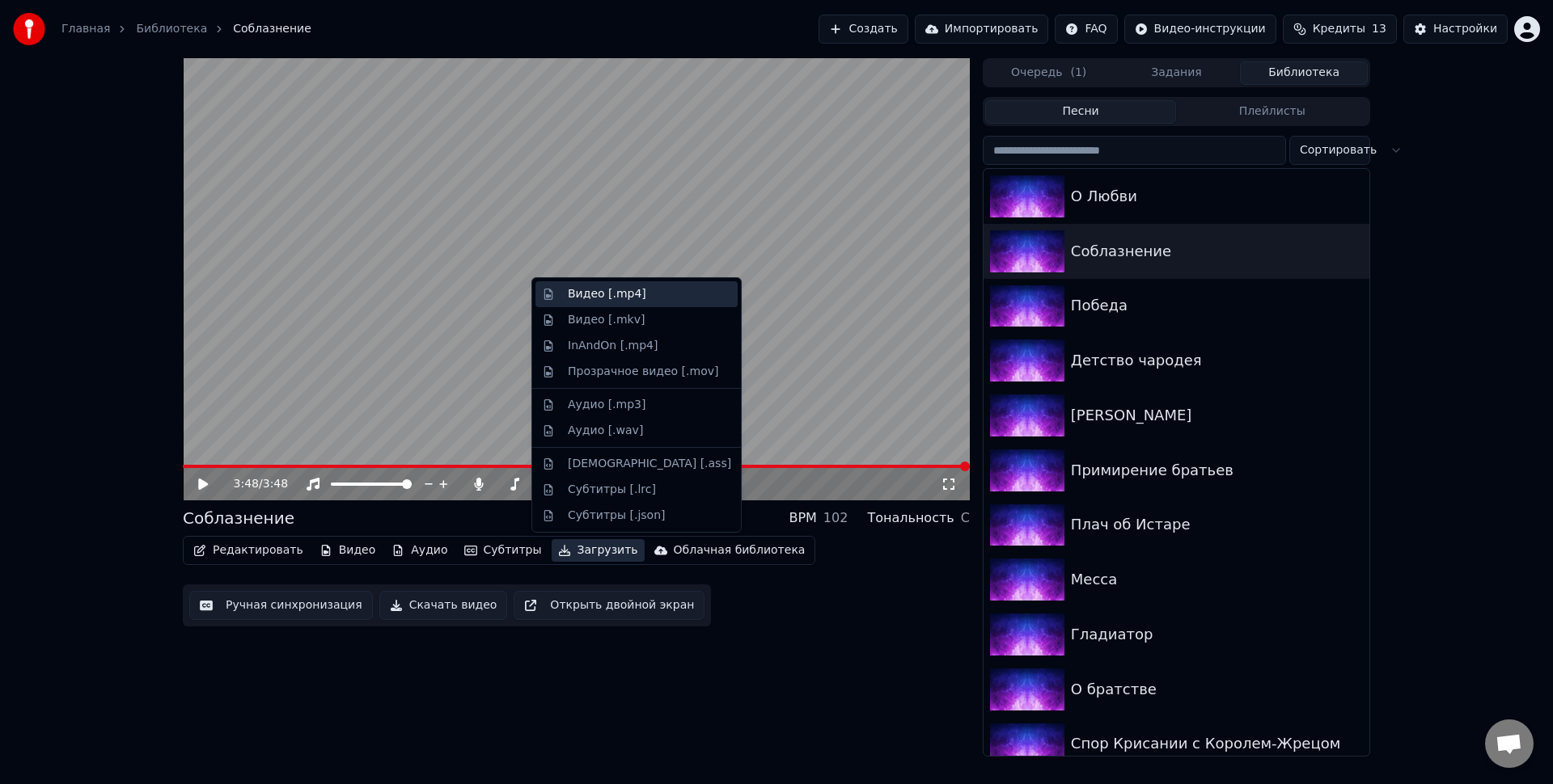
click at [598, 298] on div "Видео [.mp4]" at bounding box center [607, 294] width 78 height 17
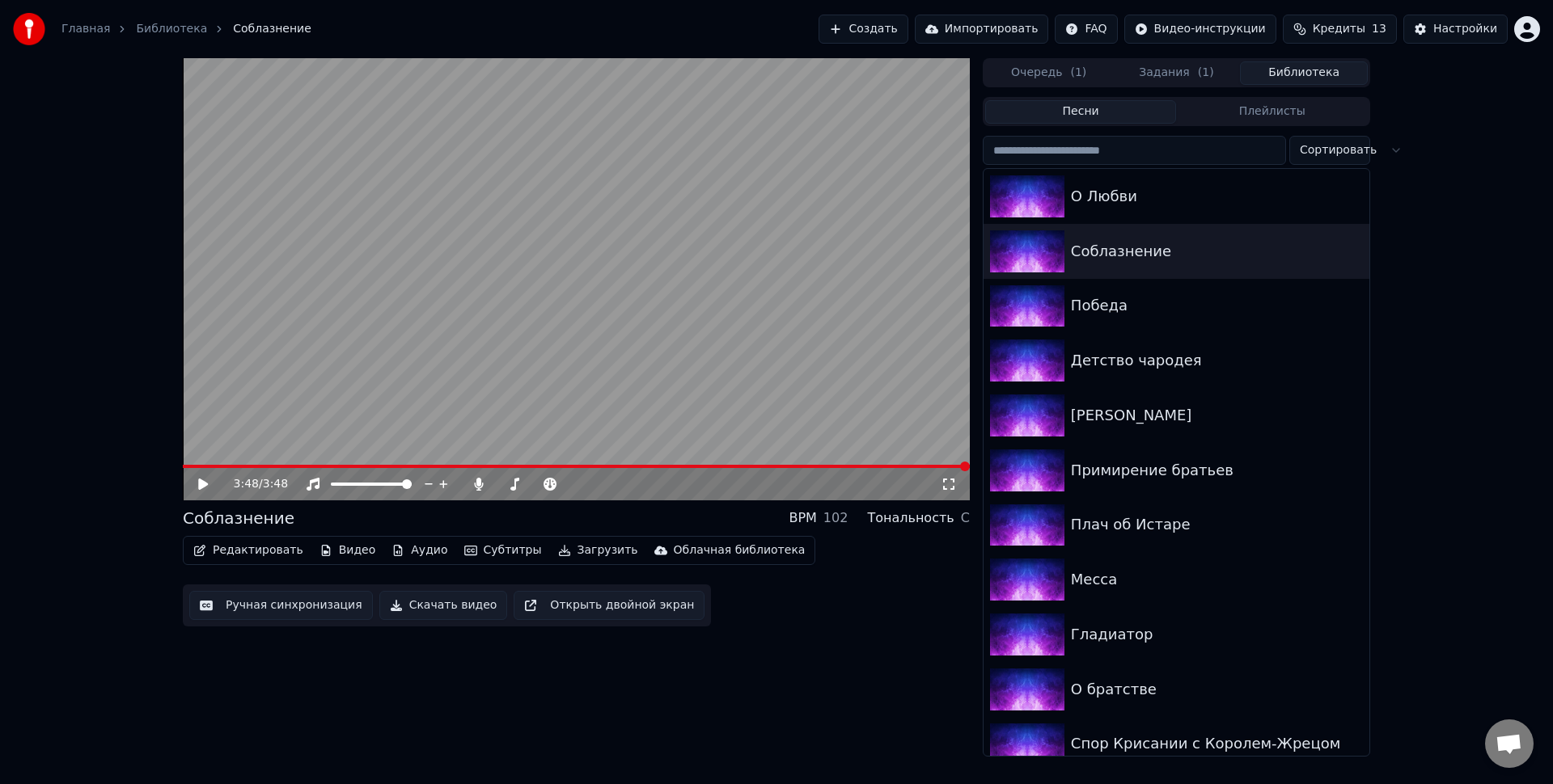
click at [1277, 77] on button "Библиотека" at bounding box center [1303, 73] width 128 height 23
click at [1134, 206] on div "О Любви" at bounding box center [1208, 197] width 276 height 23
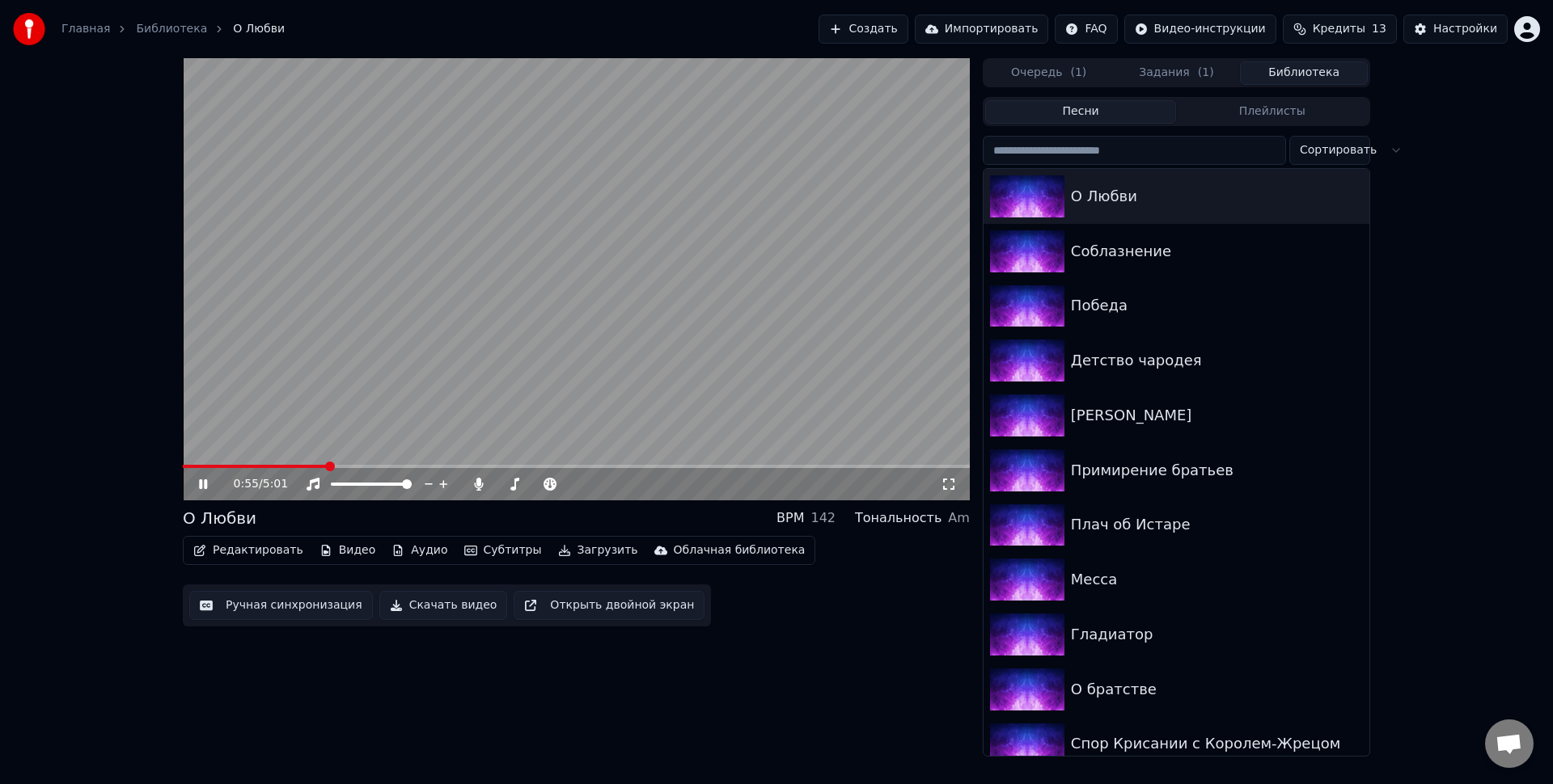
click at [757, 352] on video at bounding box center [576, 279] width 787 height 442
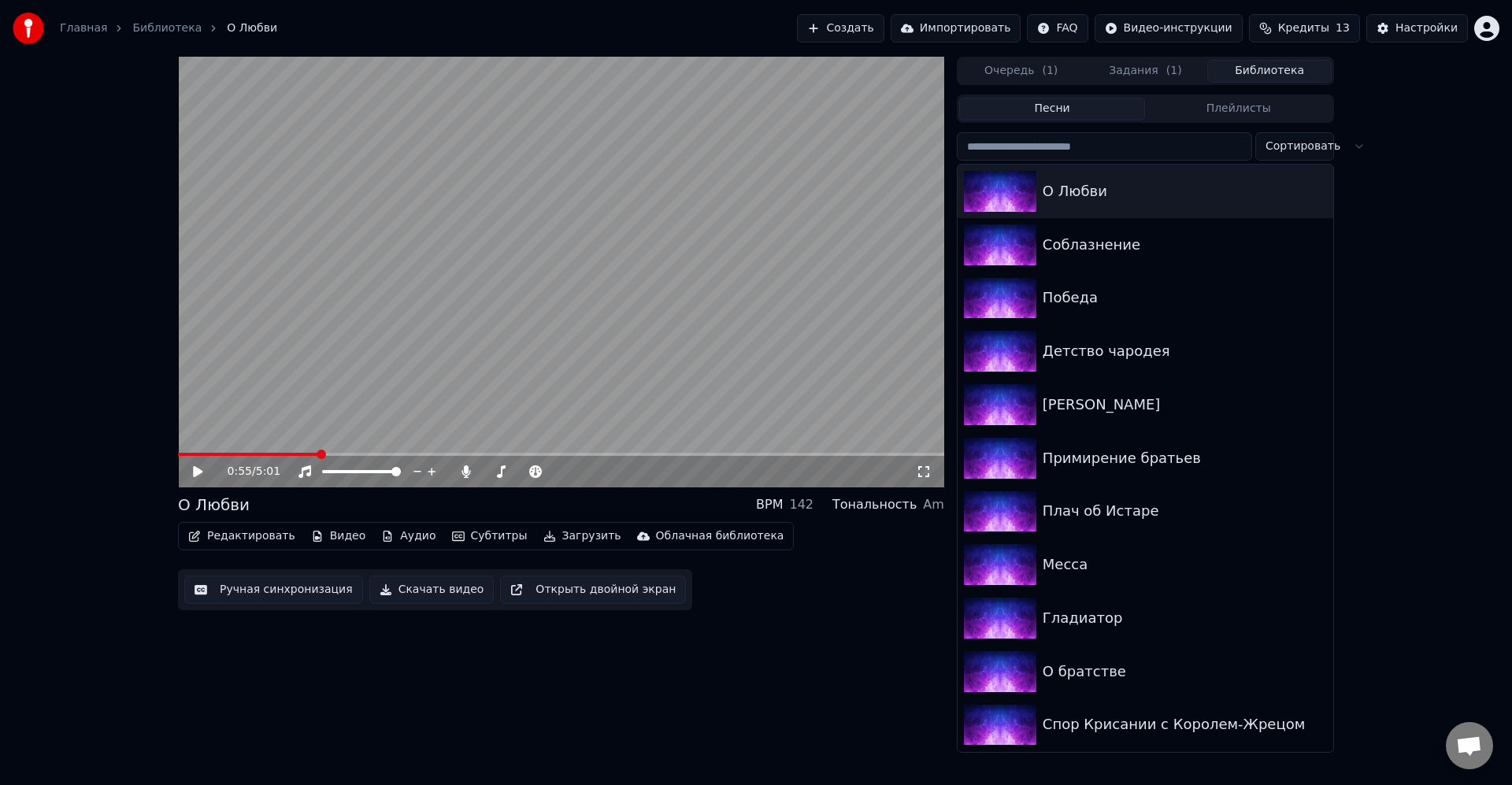
click at [654, 220] on video at bounding box center [561, 272] width 766 height 431
click at [724, 260] on video at bounding box center [561, 272] width 766 height 431
click at [493, 342] on video at bounding box center [561, 272] width 766 height 431
click at [801, 289] on video at bounding box center [561, 272] width 766 height 431
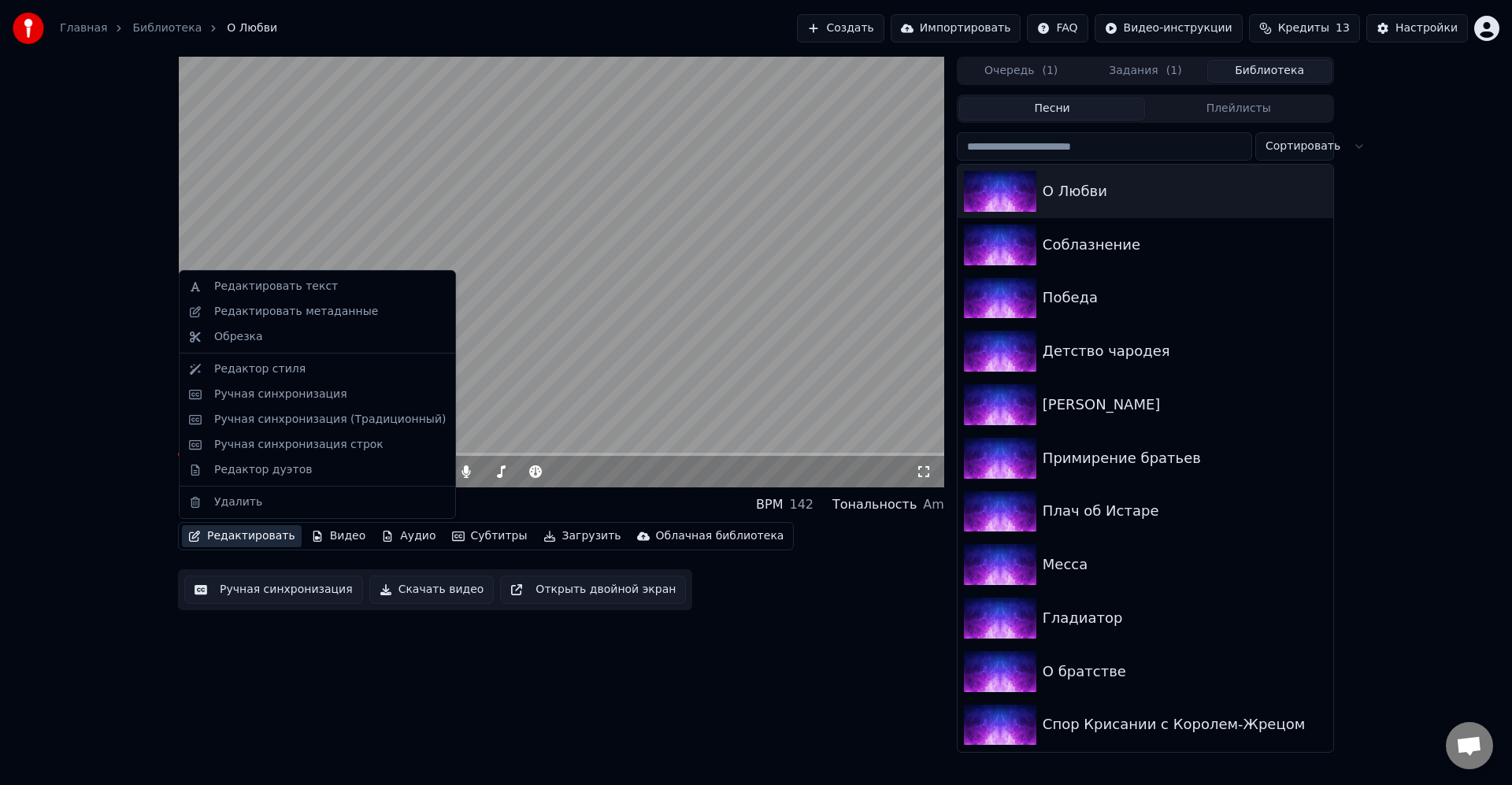
click at [235, 541] on button "Редактировать" at bounding box center [242, 537] width 120 height 22
click at [309, 399] on div "Ручная синхронизация" at bounding box center [281, 394] width 133 height 16
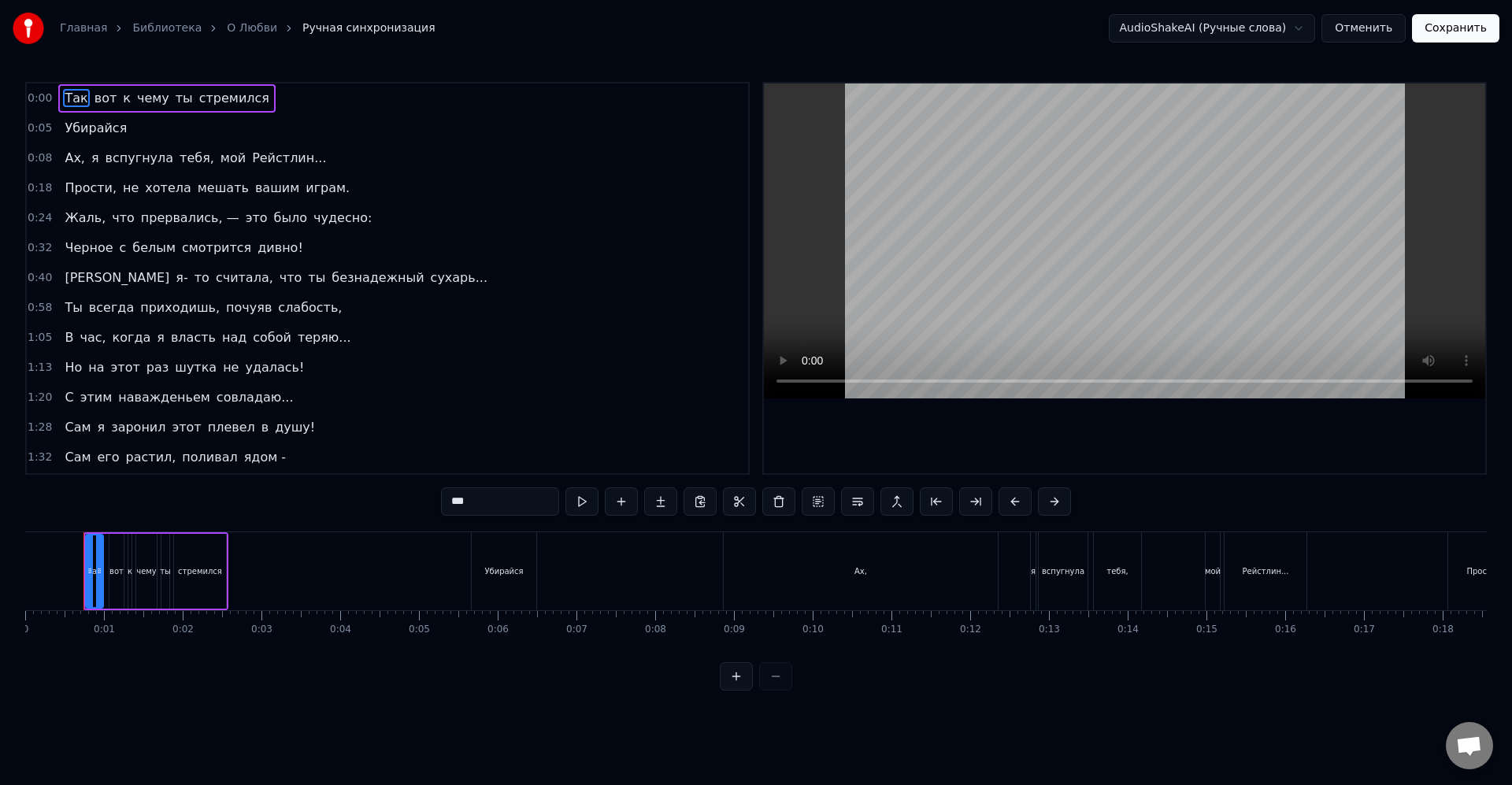
click at [66, 339] on span "В" at bounding box center [69, 337] width 12 height 18
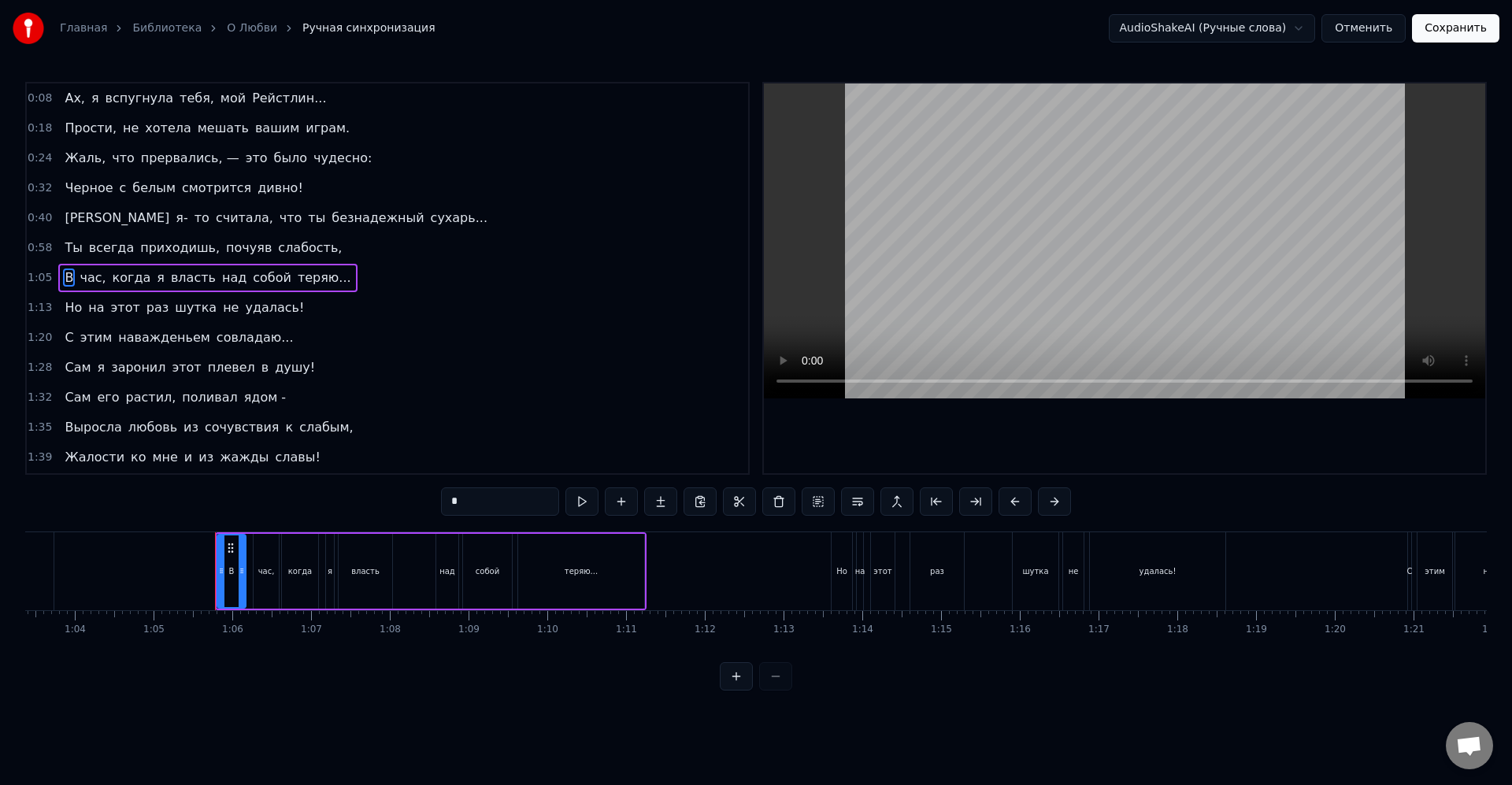
scroll to position [0, 5100]
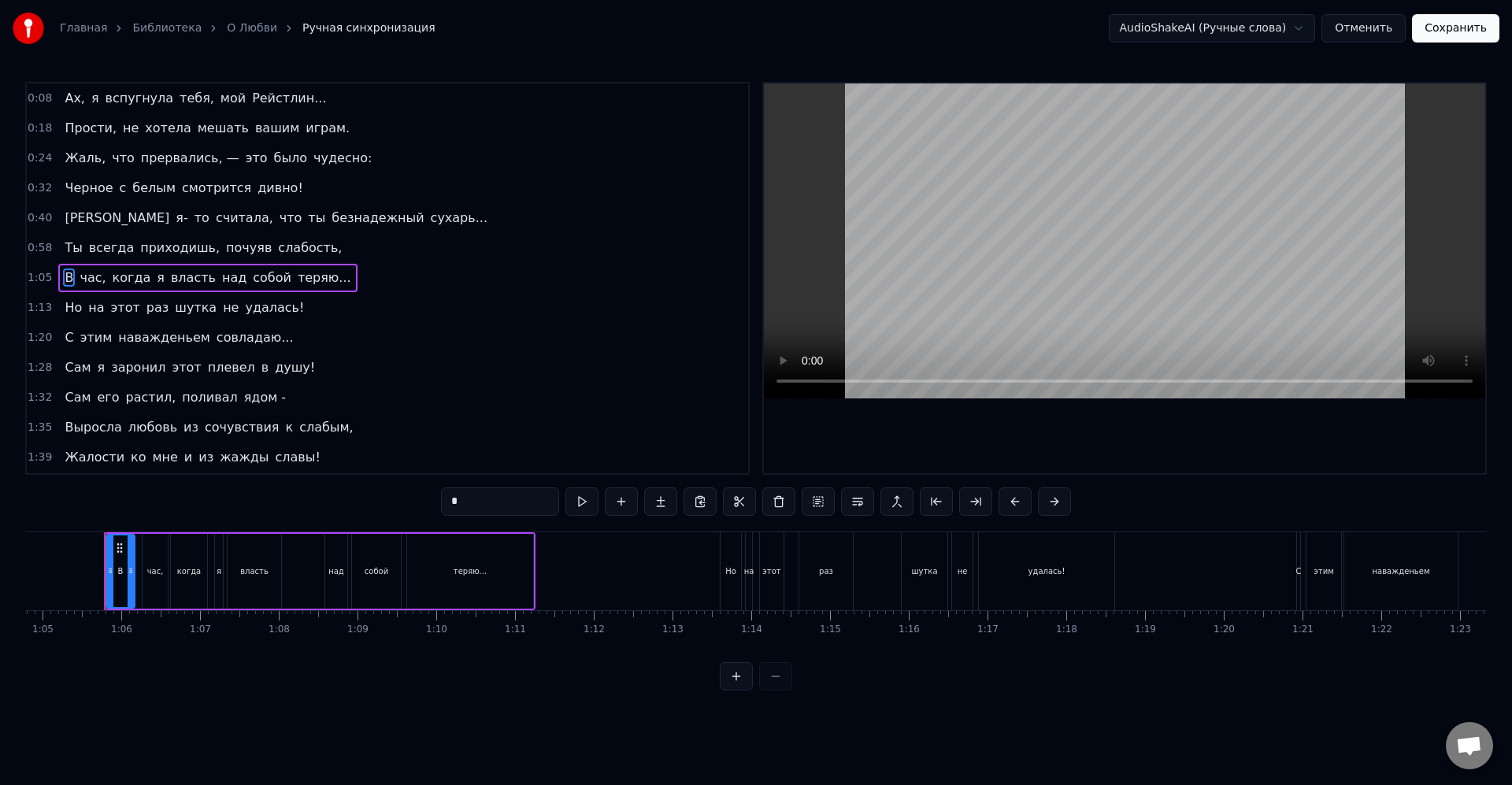
click at [123, 576] on div "В" at bounding box center [120, 571] width 6 height 12
click at [161, 579] on div "час," at bounding box center [167, 571] width 25 height 75
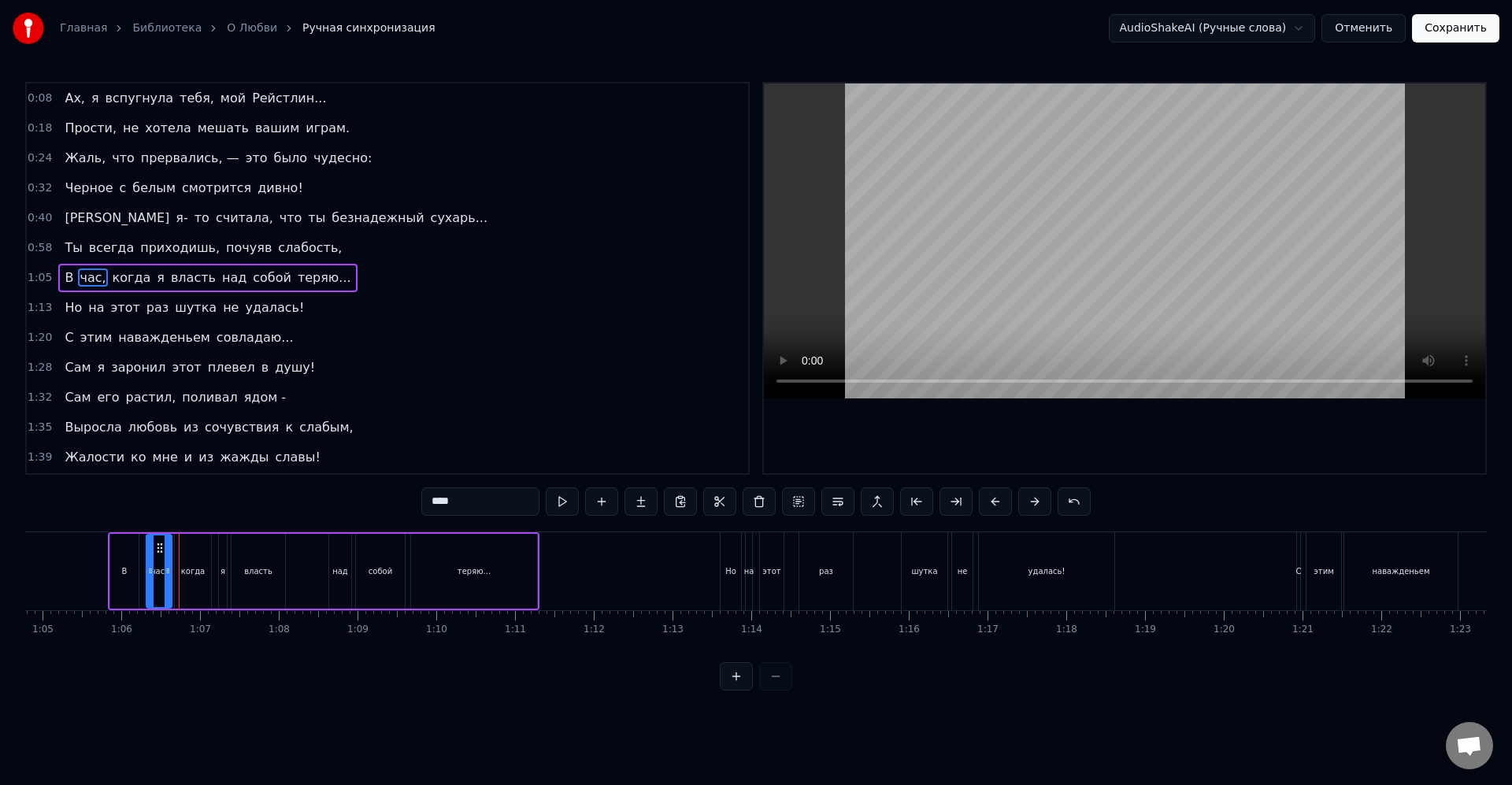
click at [128, 550] on div "В" at bounding box center [124, 571] width 28 height 75
click at [120, 567] on div at bounding box center [119, 571] width 6 height 72
click at [123, 570] on div "В" at bounding box center [127, 571] width 22 height 72
click at [153, 575] on div "час," at bounding box center [159, 571] width 17 height 12
type input "****"
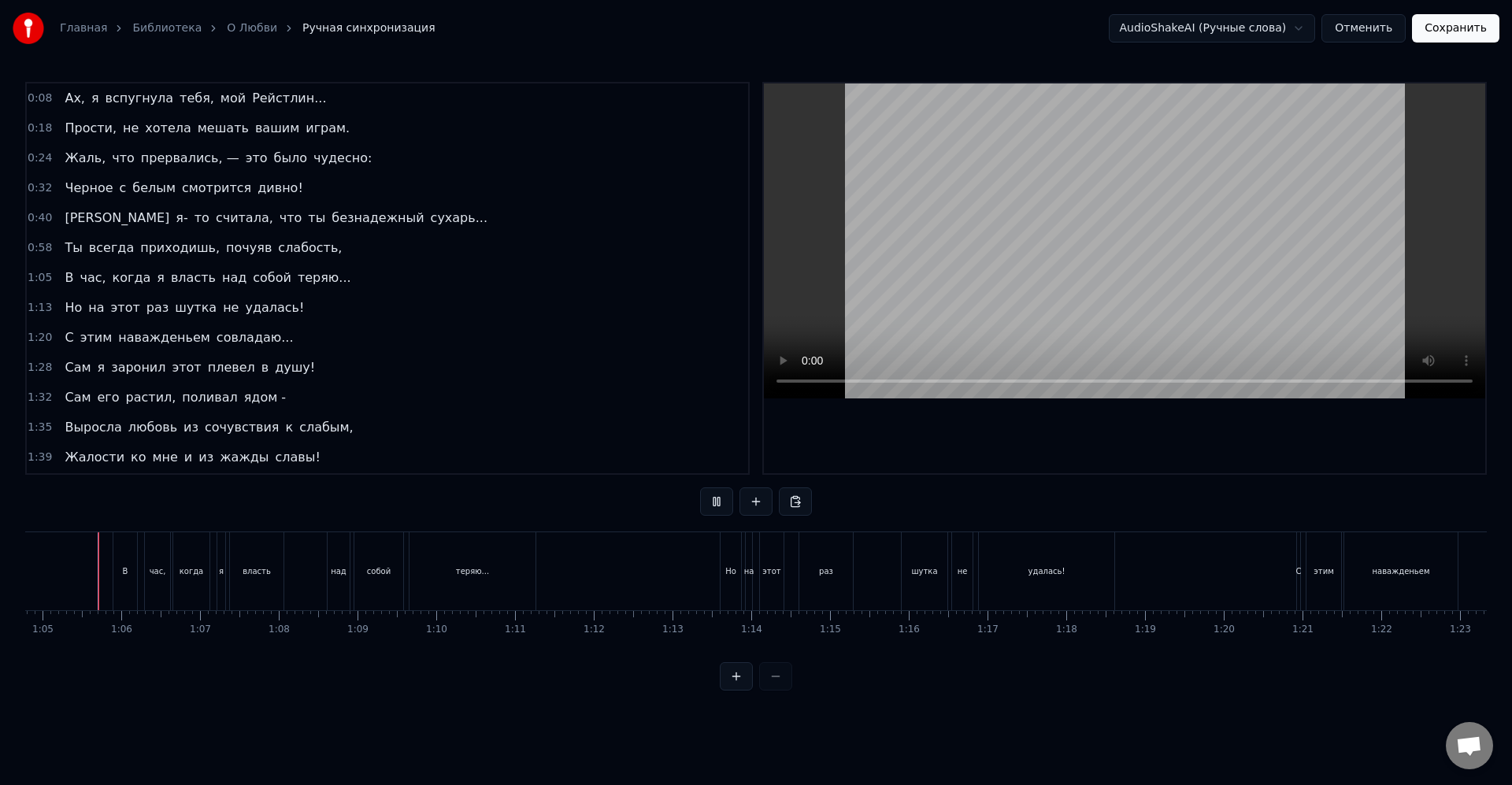
scroll to position [0, 5095]
click at [198, 573] on div "В" at bounding box center [209, 571] width 24 height 78
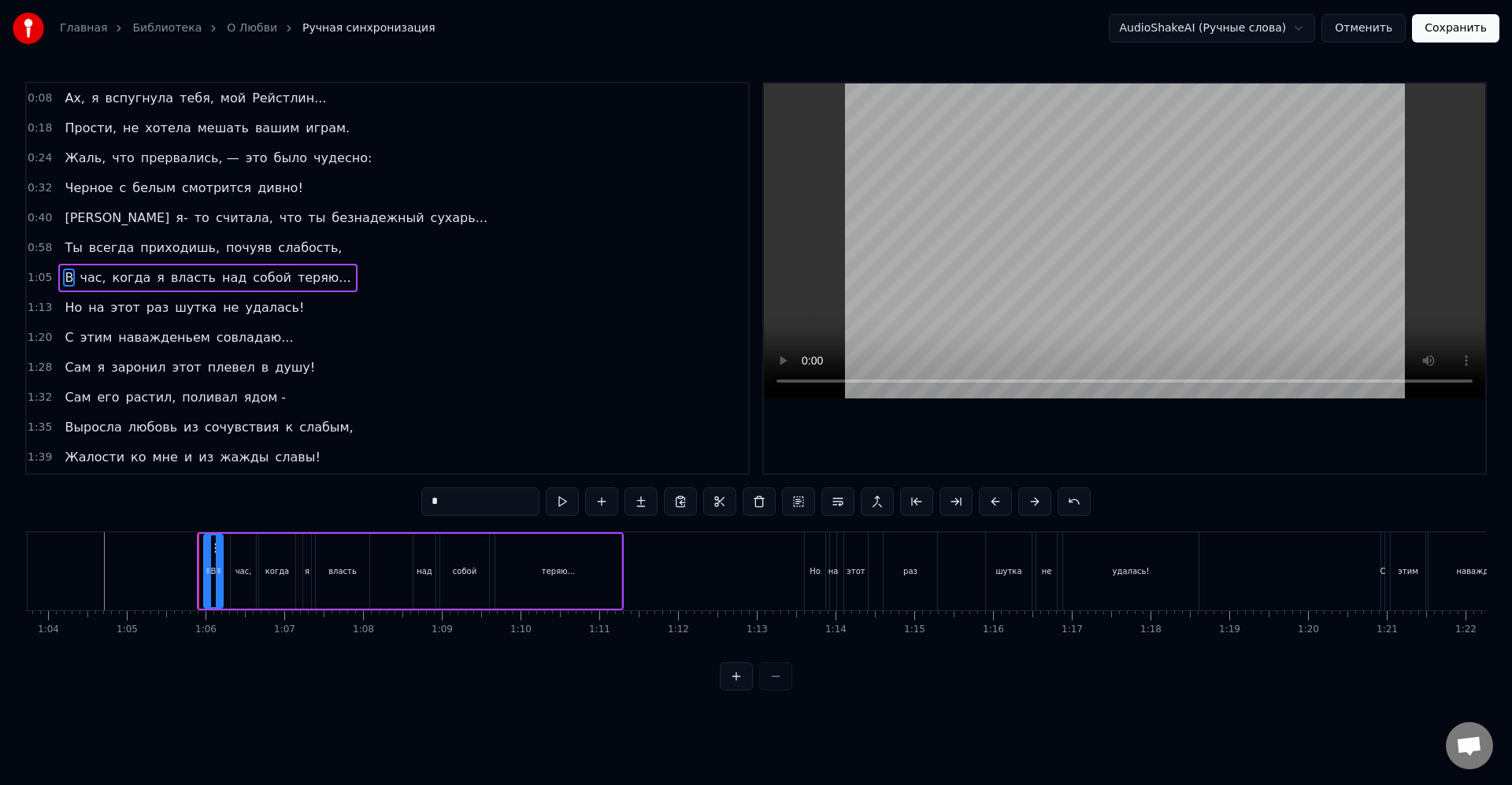
click at [205, 577] on div at bounding box center [208, 571] width 6 height 72
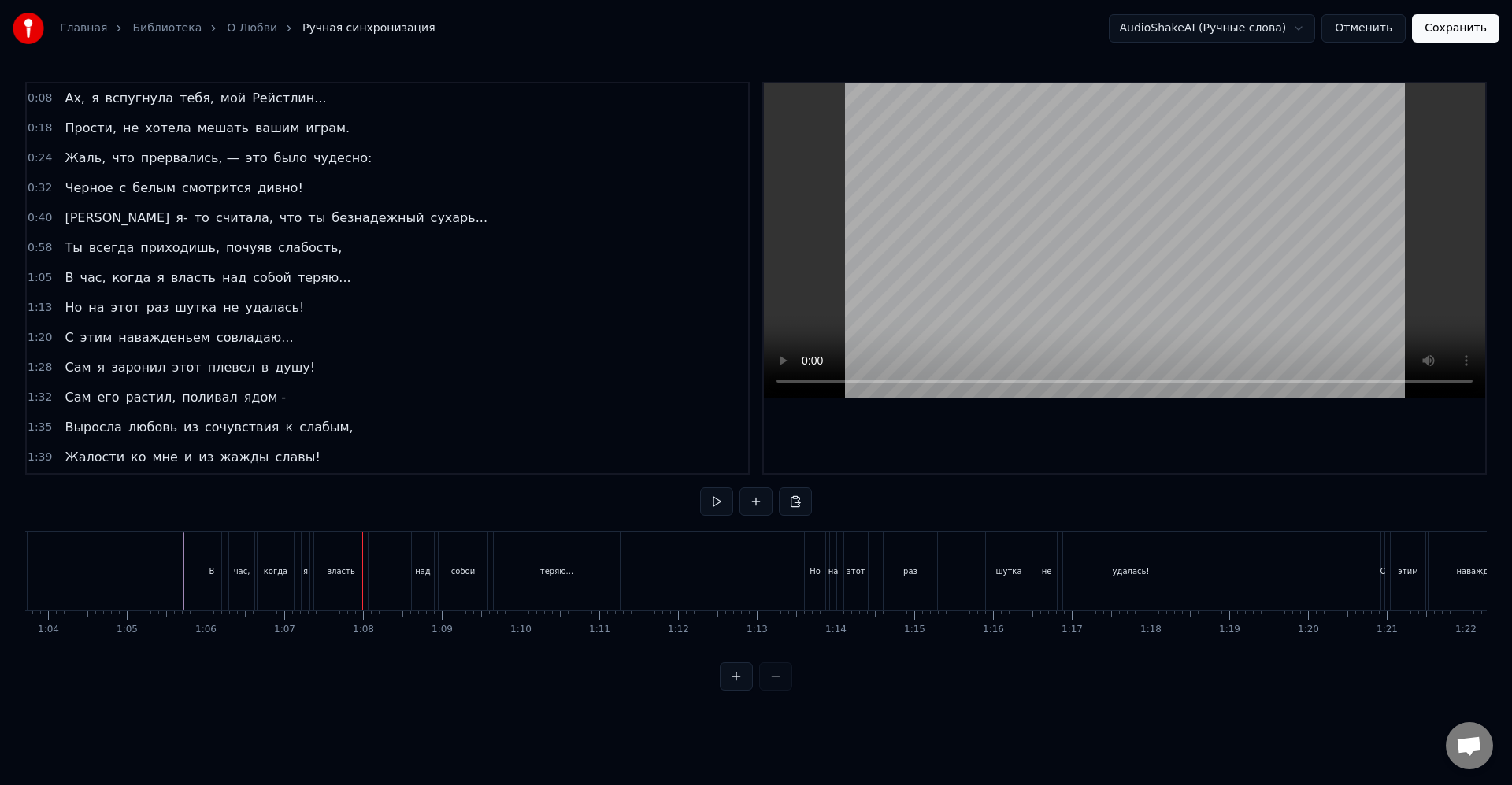
click at [321, 568] on div "власть" at bounding box center [341, 571] width 53 height 78
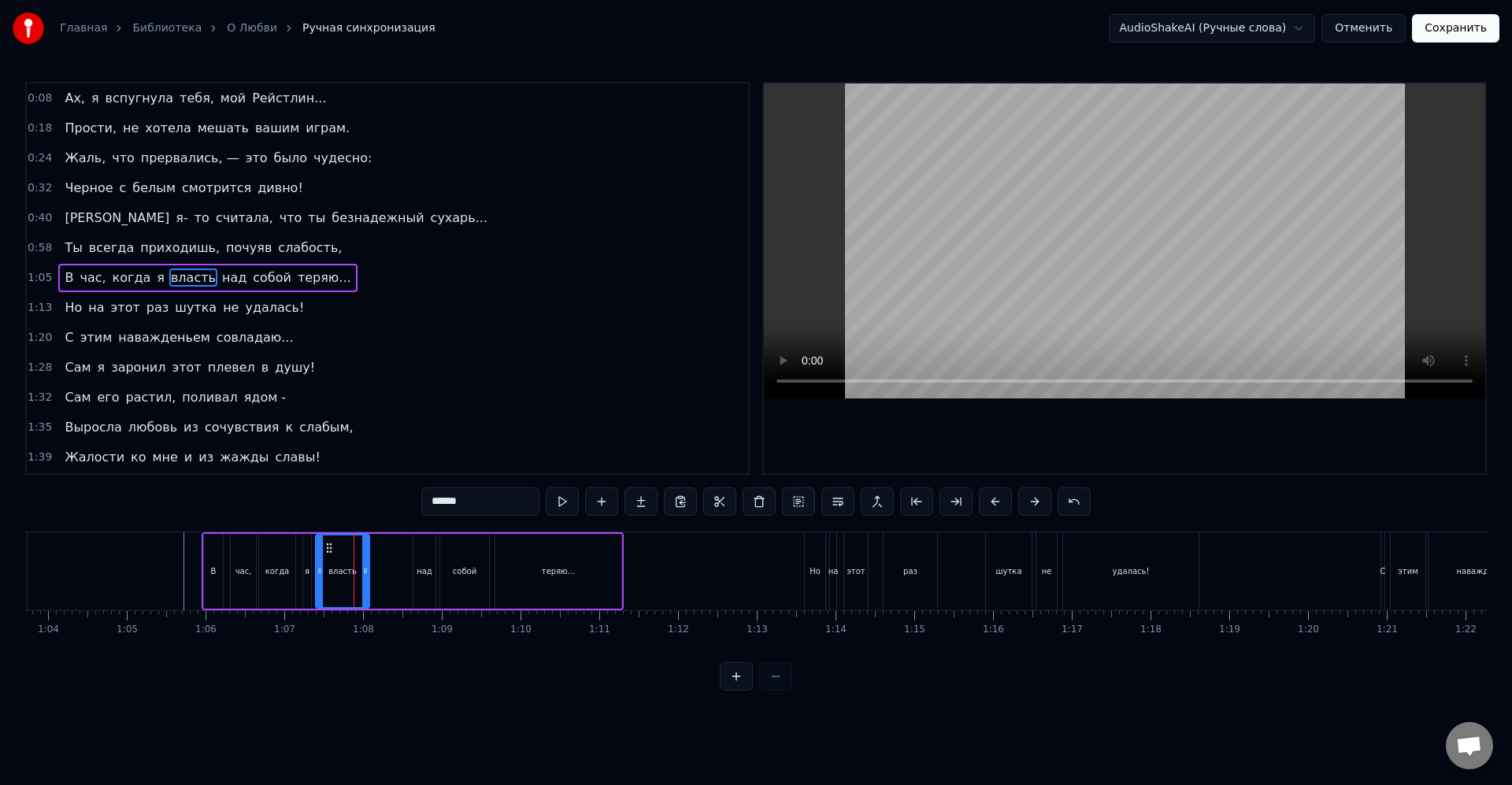
click at [309, 569] on div "я" at bounding box center [307, 571] width 8 height 75
click at [286, 570] on div "когда" at bounding box center [277, 571] width 24 height 12
click at [287, 578] on div at bounding box center [288, 571] width 6 height 72
click at [305, 574] on div "я" at bounding box center [308, 571] width 5 height 12
click at [298, 572] on icon at bounding box center [300, 571] width 6 height 13
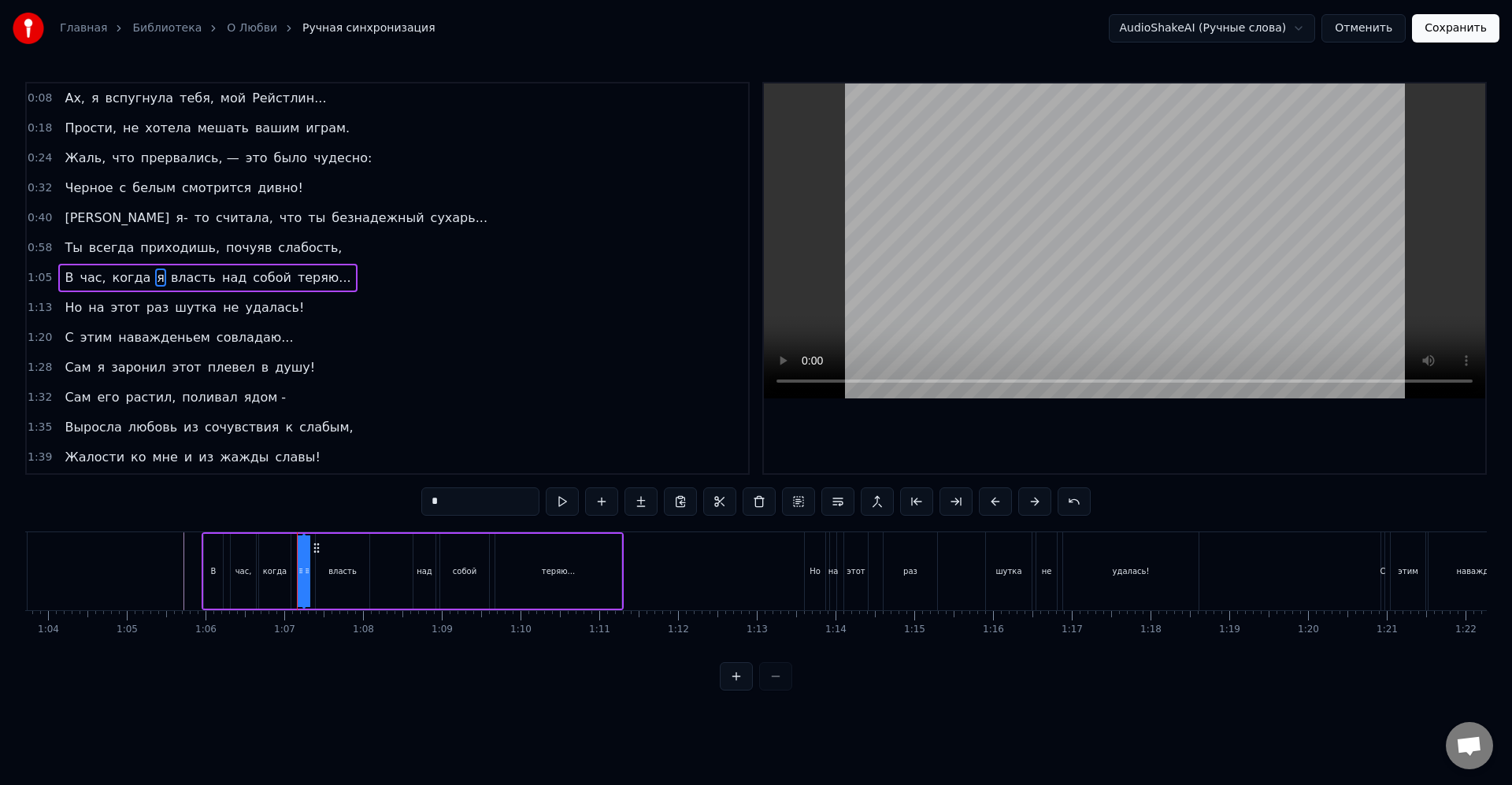
click at [330, 572] on div "власть" at bounding box center [342, 571] width 28 height 12
type input "******"
click at [313, 571] on icon at bounding box center [314, 571] width 6 height 13
click at [340, 569] on div "власть" at bounding box center [340, 571] width 28 height 12
click at [382, 571] on div "В час, когда я власть над собой теряю..." at bounding box center [413, 571] width 422 height 78
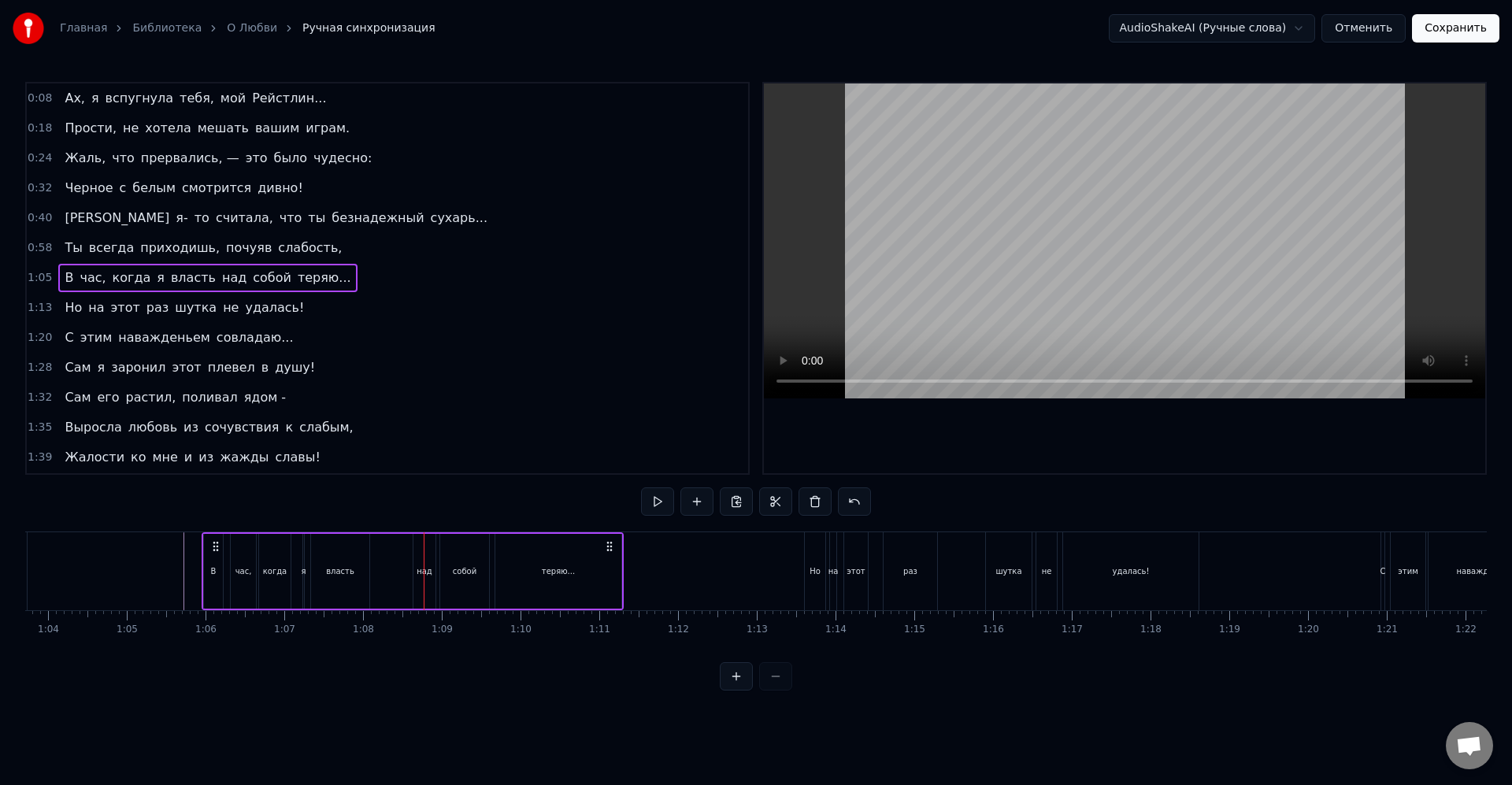
click at [414, 566] on div "над" at bounding box center [425, 571] width 24 height 75
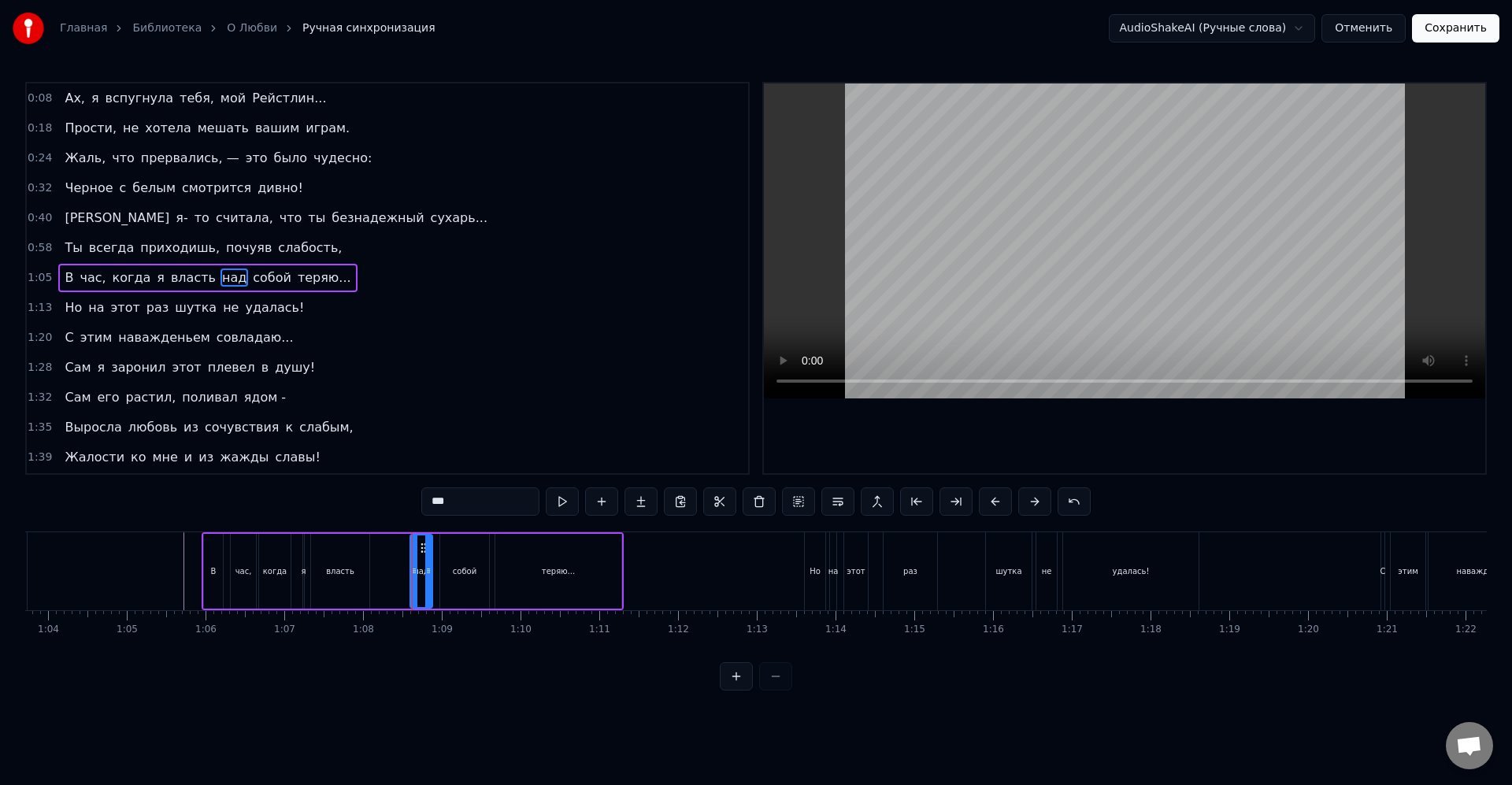
click at [420, 549] on icon at bounding box center [423, 548] width 13 height 13
click at [419, 578] on div "над" at bounding box center [421, 571] width 20 height 72
click at [466, 565] on div "собой" at bounding box center [464, 571] width 24 height 12
click at [449, 548] on circle at bounding box center [448, 548] width 1 height 1
click at [463, 550] on div "собой" at bounding box center [462, 571] width 47 height 72
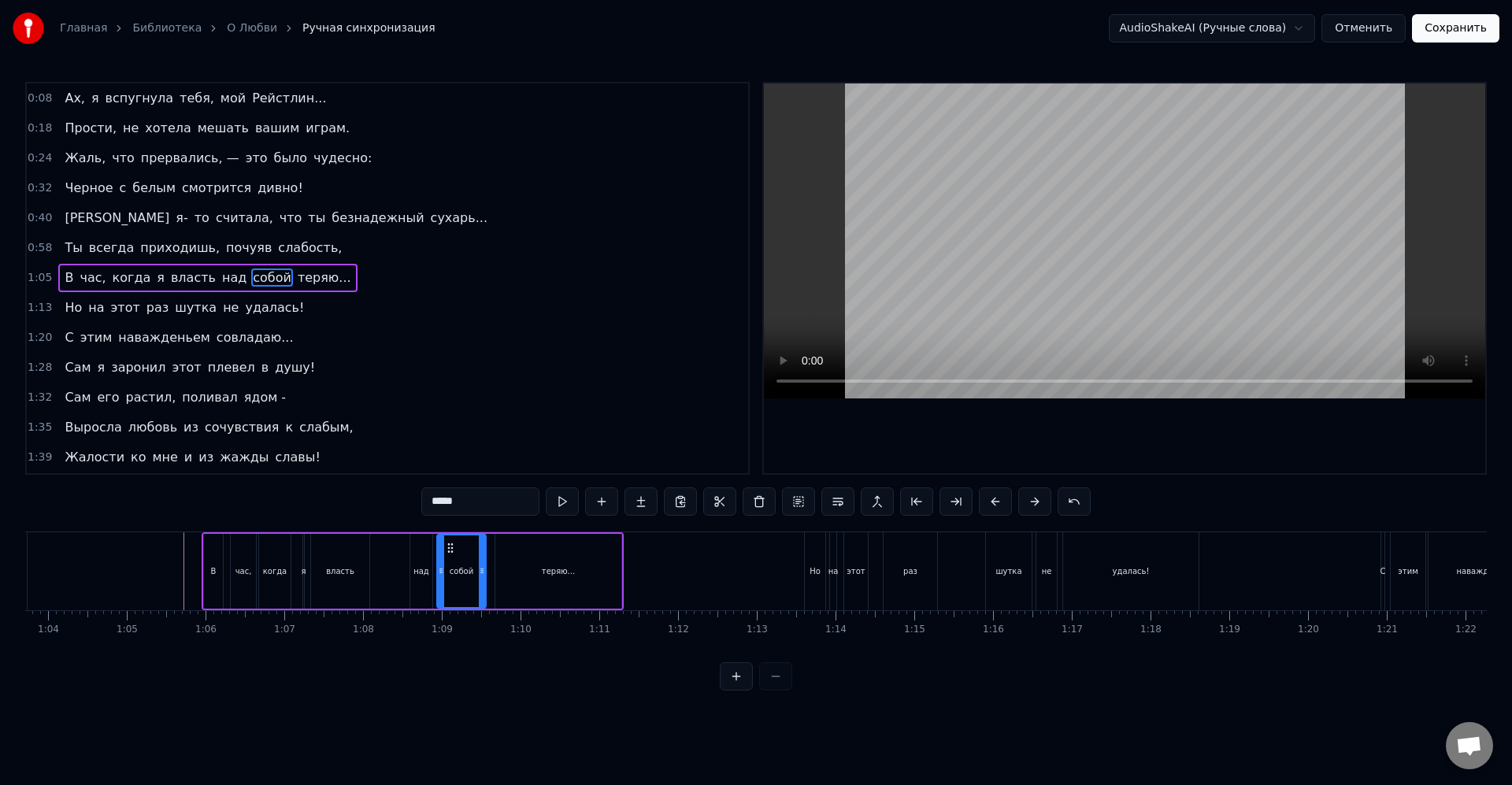
click at [523, 560] on div "теряю..." at bounding box center [558, 571] width 126 height 75
type input "********"
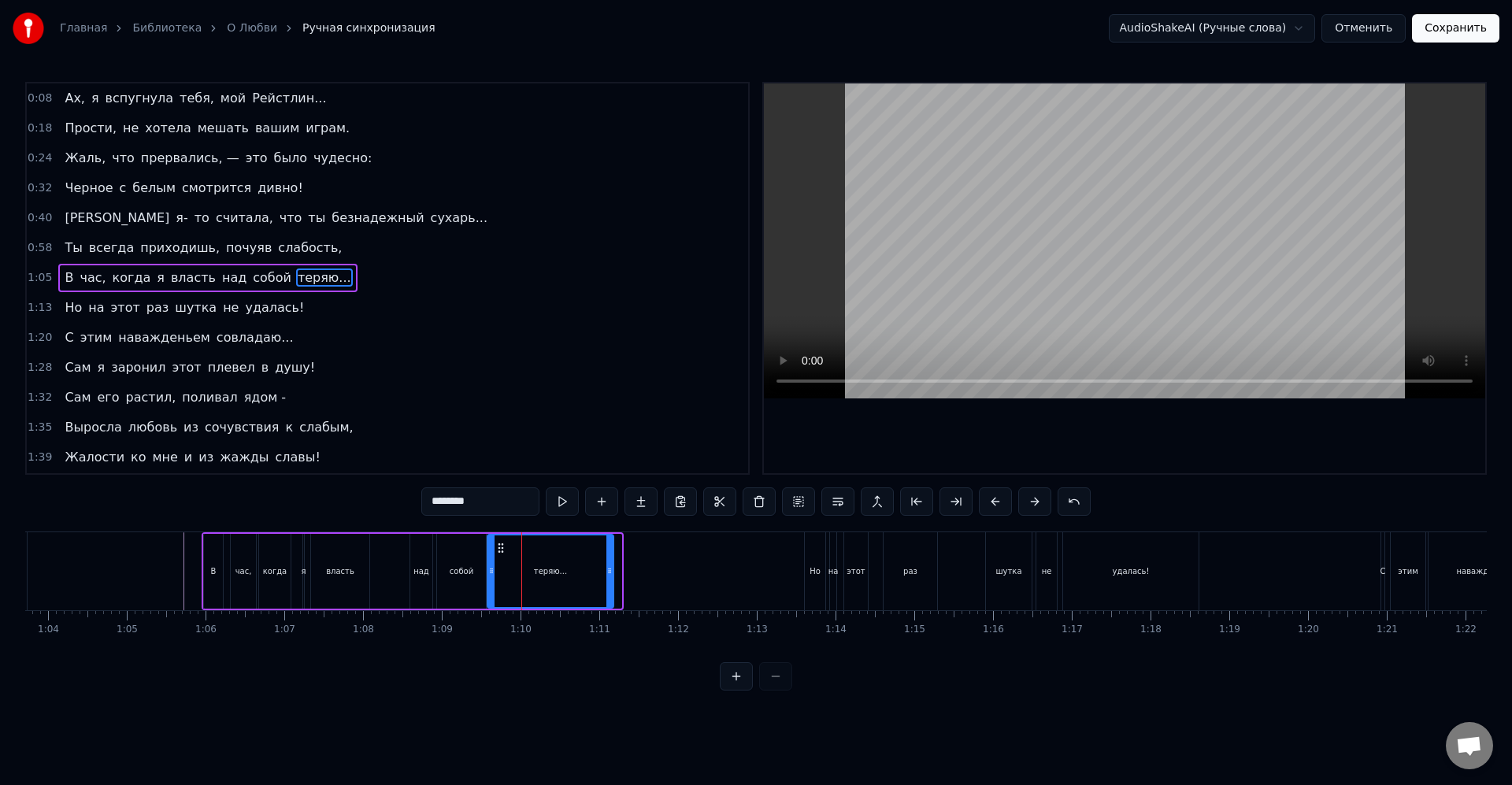
drag, startPoint x: 507, startPoint y: 548, endPoint x: 499, endPoint y: 545, distance: 8.5
click at [499, 545] on icon at bounding box center [500, 548] width 13 height 13
click at [506, 547] on icon at bounding box center [506, 548] width 13 height 13
click at [514, 550] on div "теряю..." at bounding box center [556, 571] width 125 height 72
